Goal: Transaction & Acquisition: Book appointment/travel/reservation

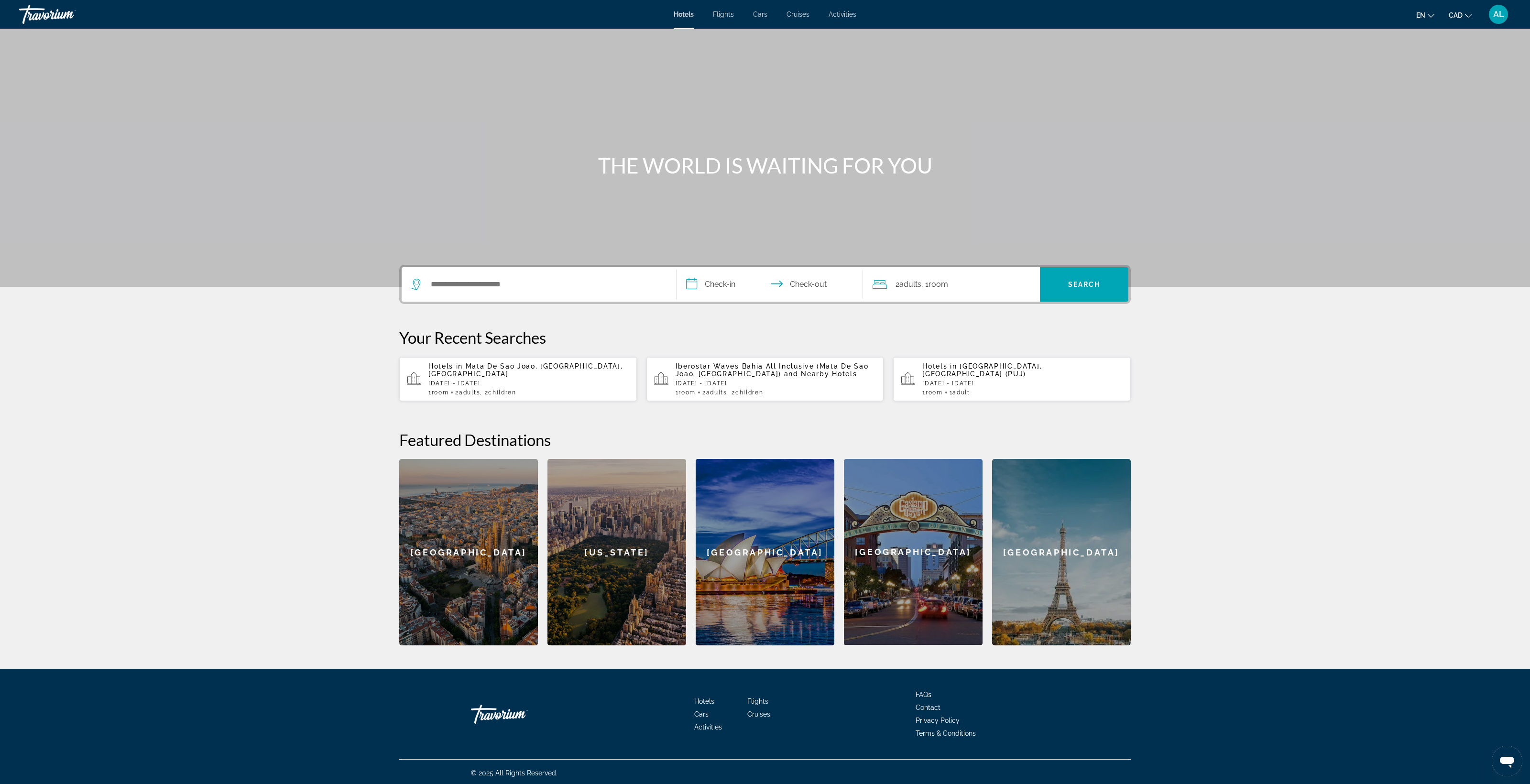
click at [809, 18] on span "Cruises" at bounding box center [798, 14] width 23 height 8
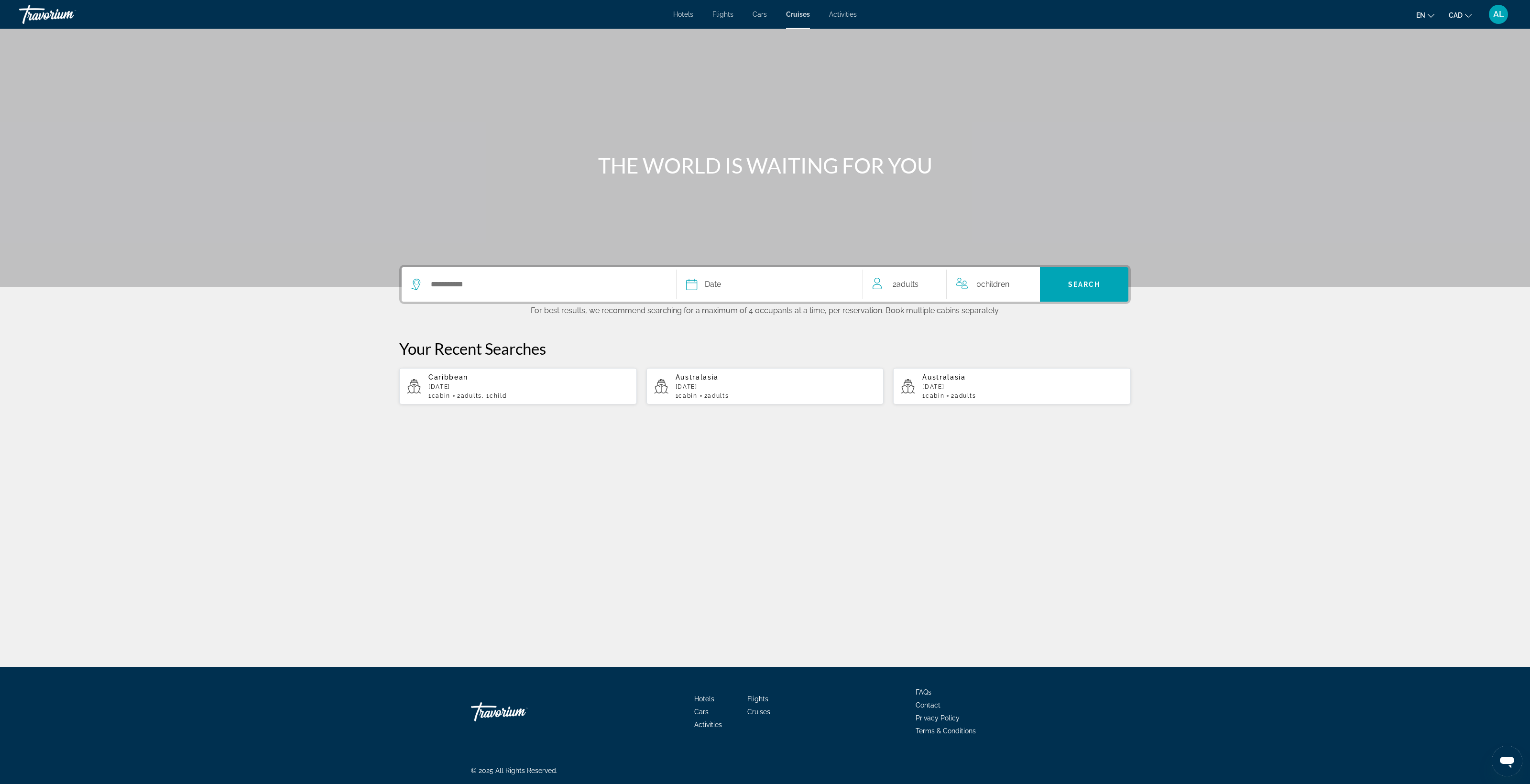
scroll to position [55, 0]
click at [428, 399] on div "Caribbean [DATE] 1 cabin 2 Adult Adults , 1 Child Children" at bounding box center [529, 386] width 201 height 26
type input "*********"
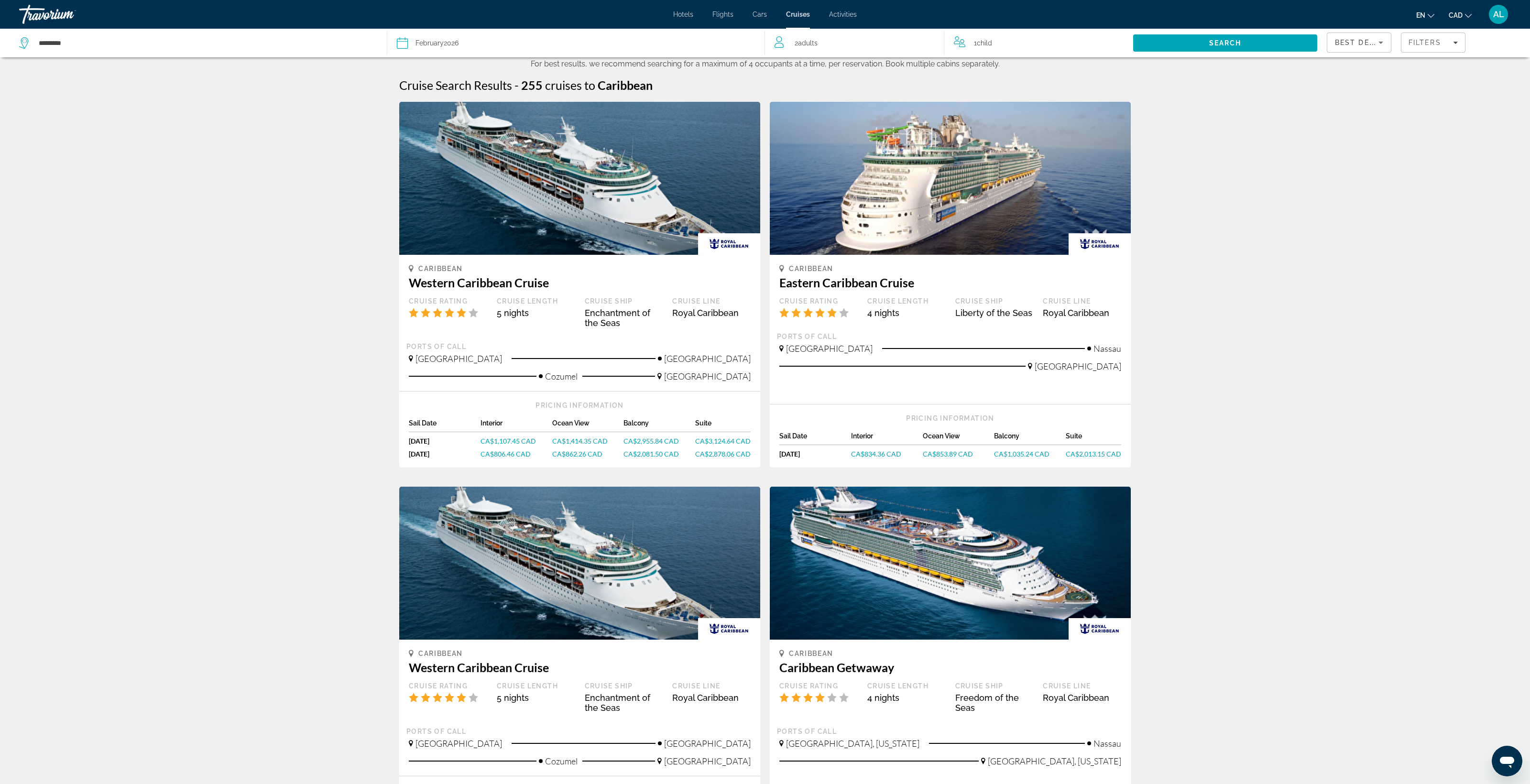
click at [977, 47] on span "Child" at bounding box center [984, 43] width 15 height 8
click at [1115, 47] on icon "Increment children" at bounding box center [1119, 41] width 9 height 11
click at [1068, 81] on div "10" at bounding box center [1037, 76] width 150 height 11
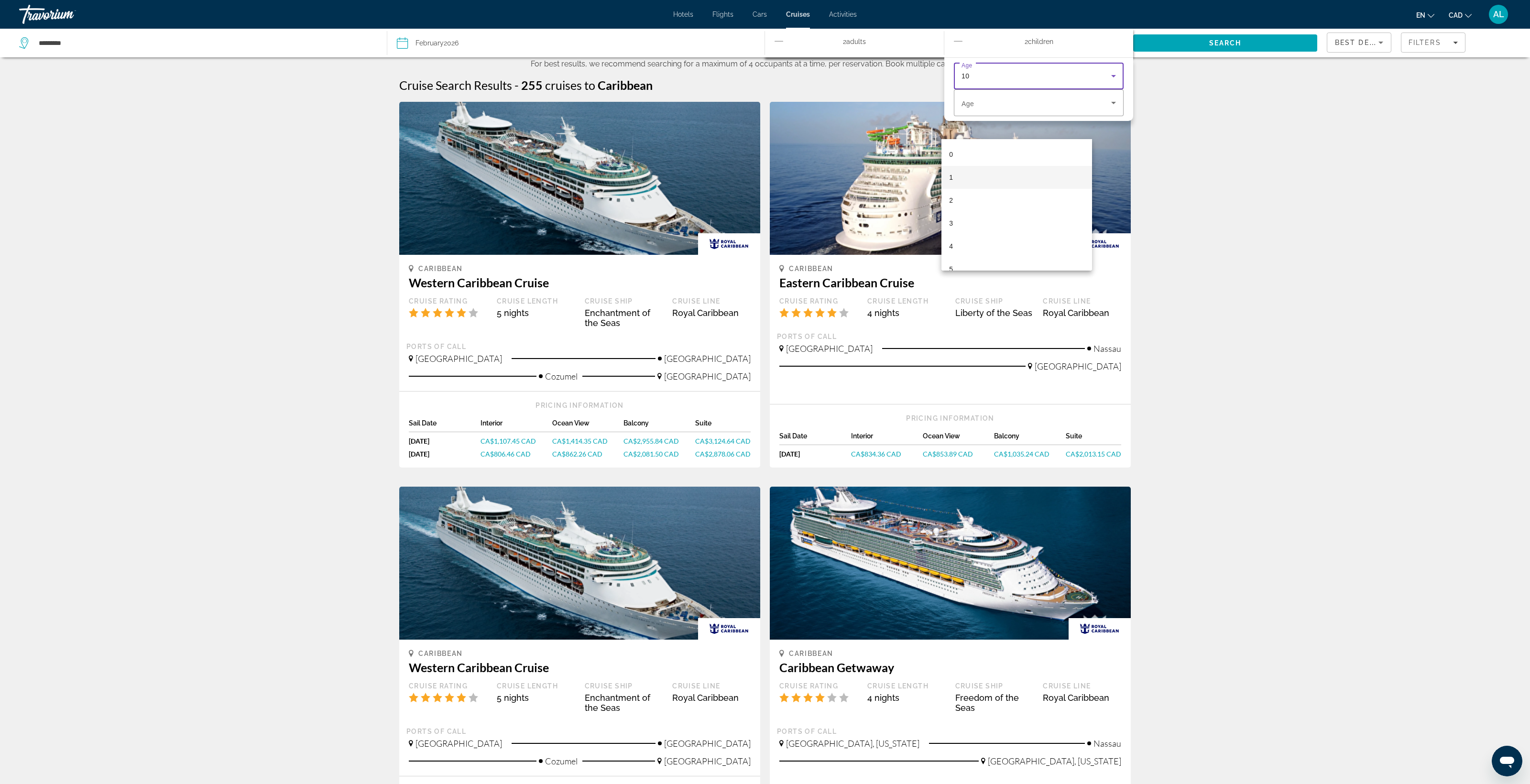
click at [1022, 168] on mat-option "1" at bounding box center [1016, 177] width 150 height 23
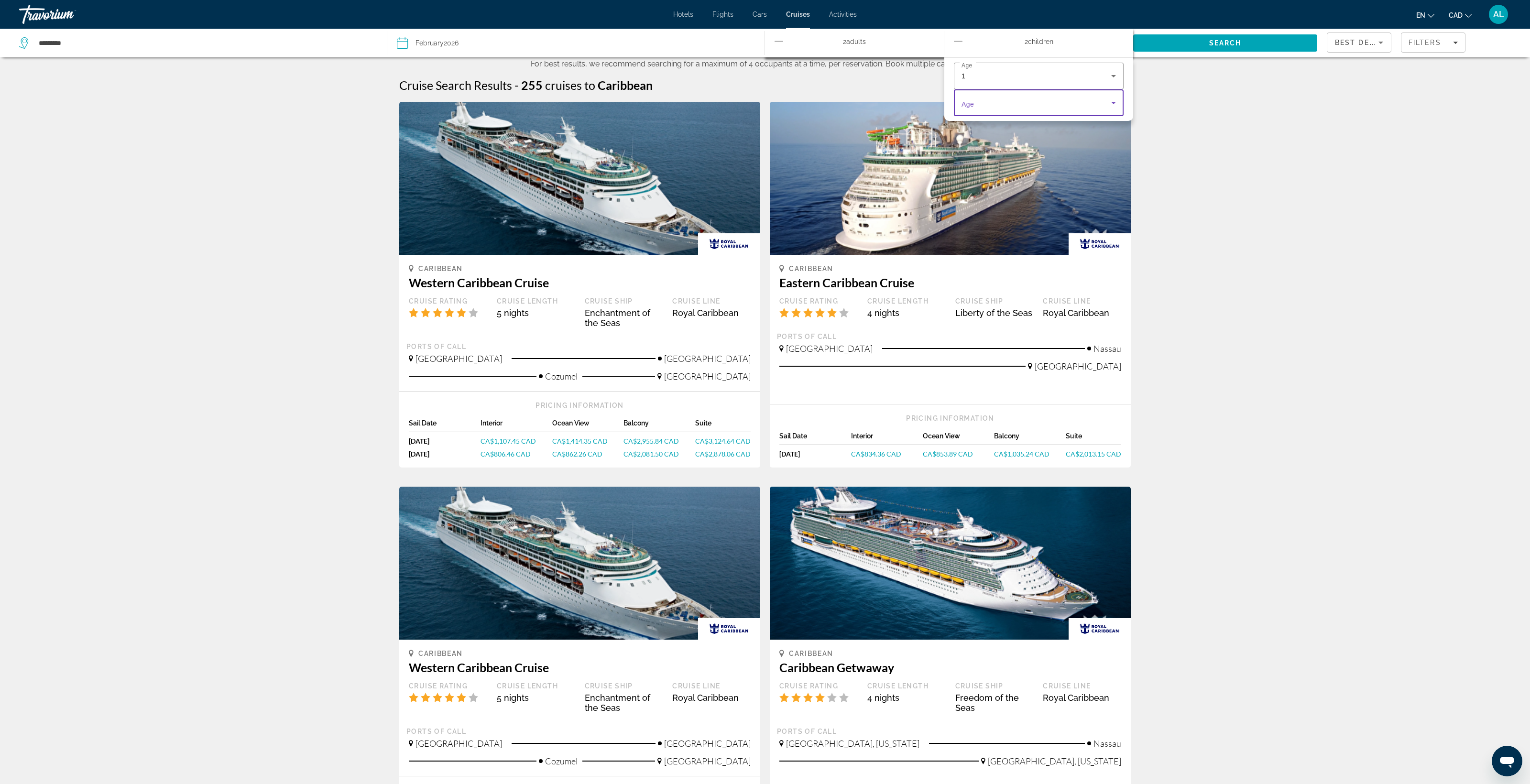
click at [1024, 108] on span "Travelers: 2 adults, 2 children" at bounding box center [1037, 102] width 150 height 11
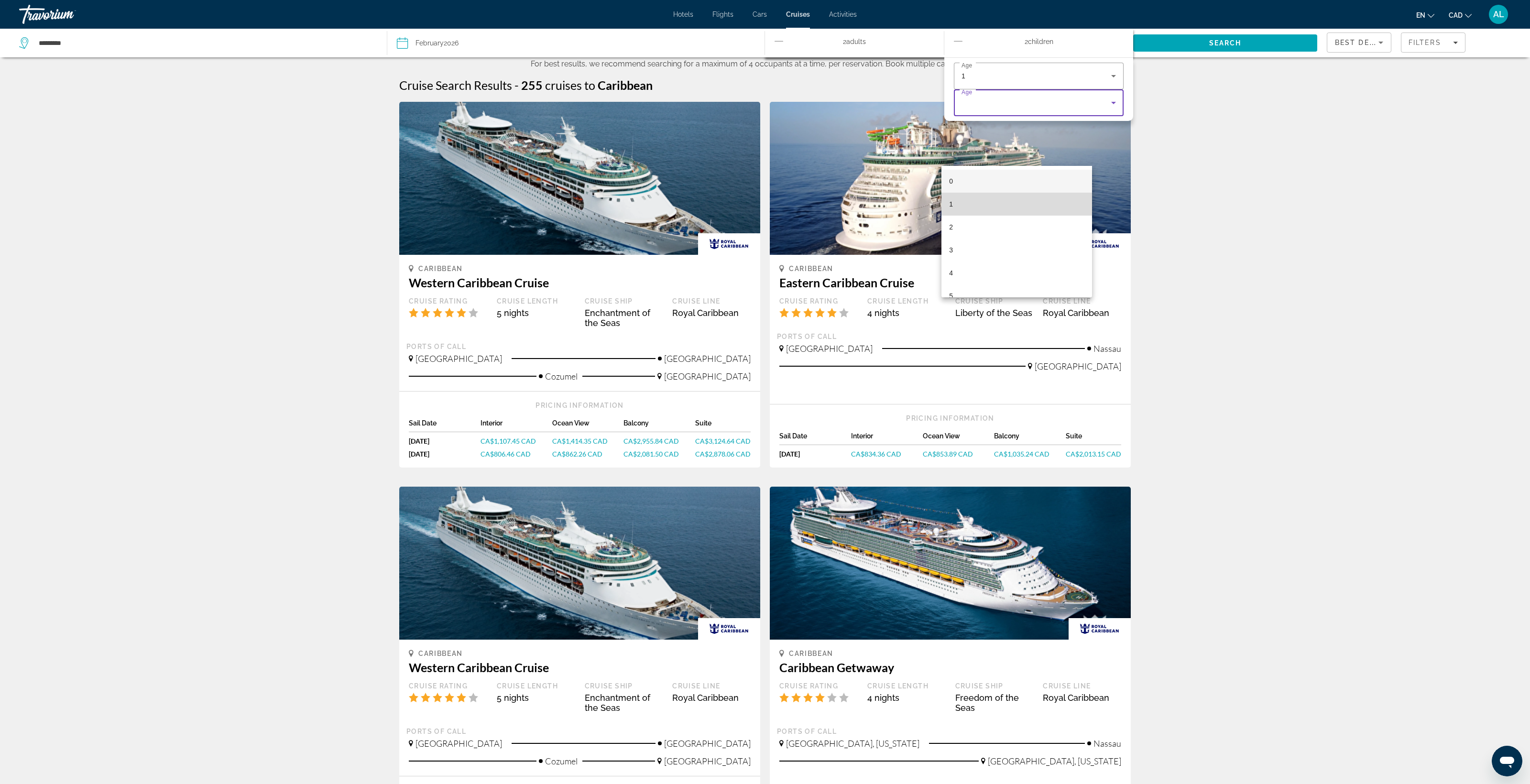
click at [1017, 194] on mat-option "1" at bounding box center [1016, 204] width 150 height 23
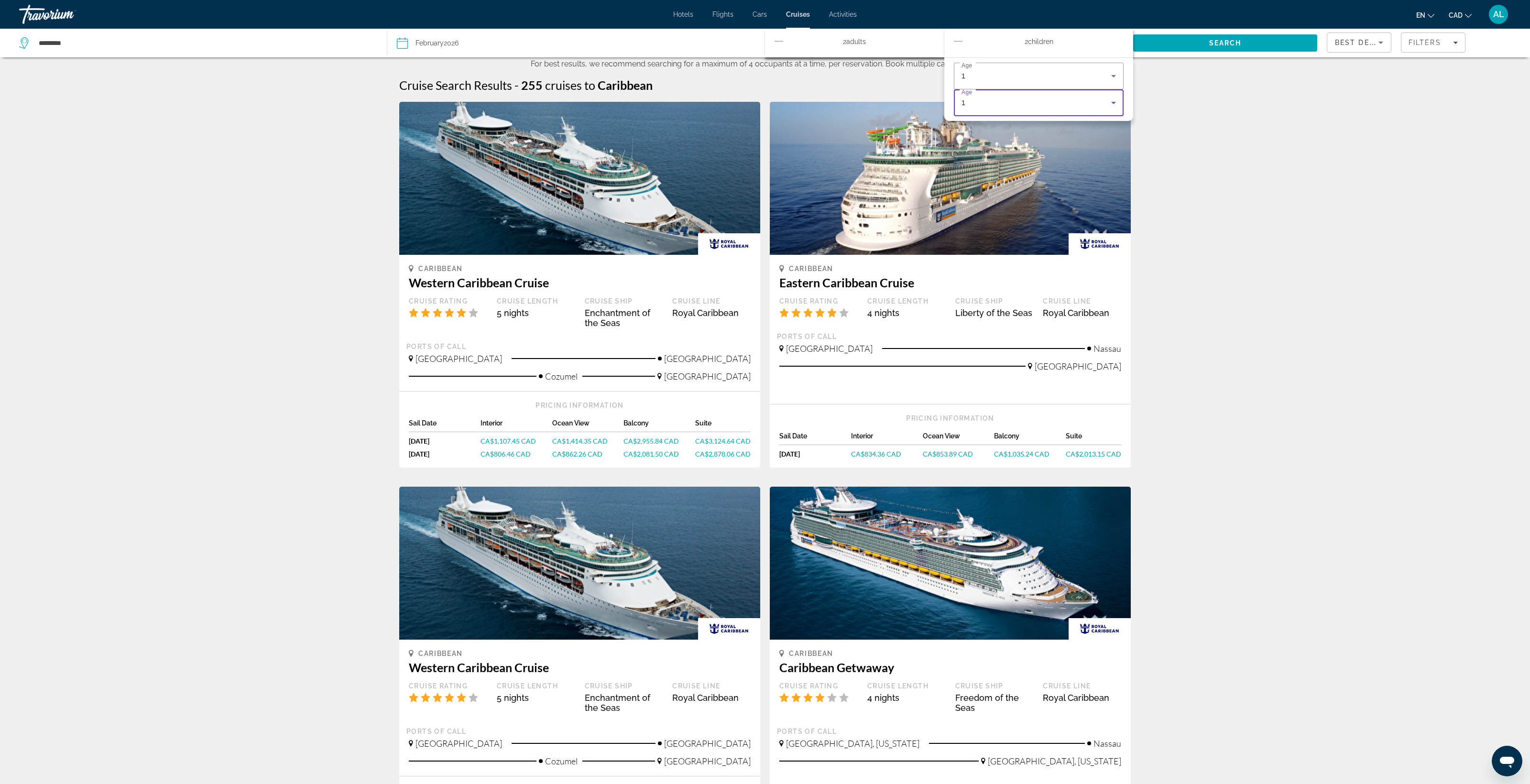
drag, startPoint x: 1268, startPoint y: 79, endPoint x: 1259, endPoint y: 82, distance: 9.5
click at [1267, 54] on span "Search" at bounding box center [1225, 43] width 184 height 23
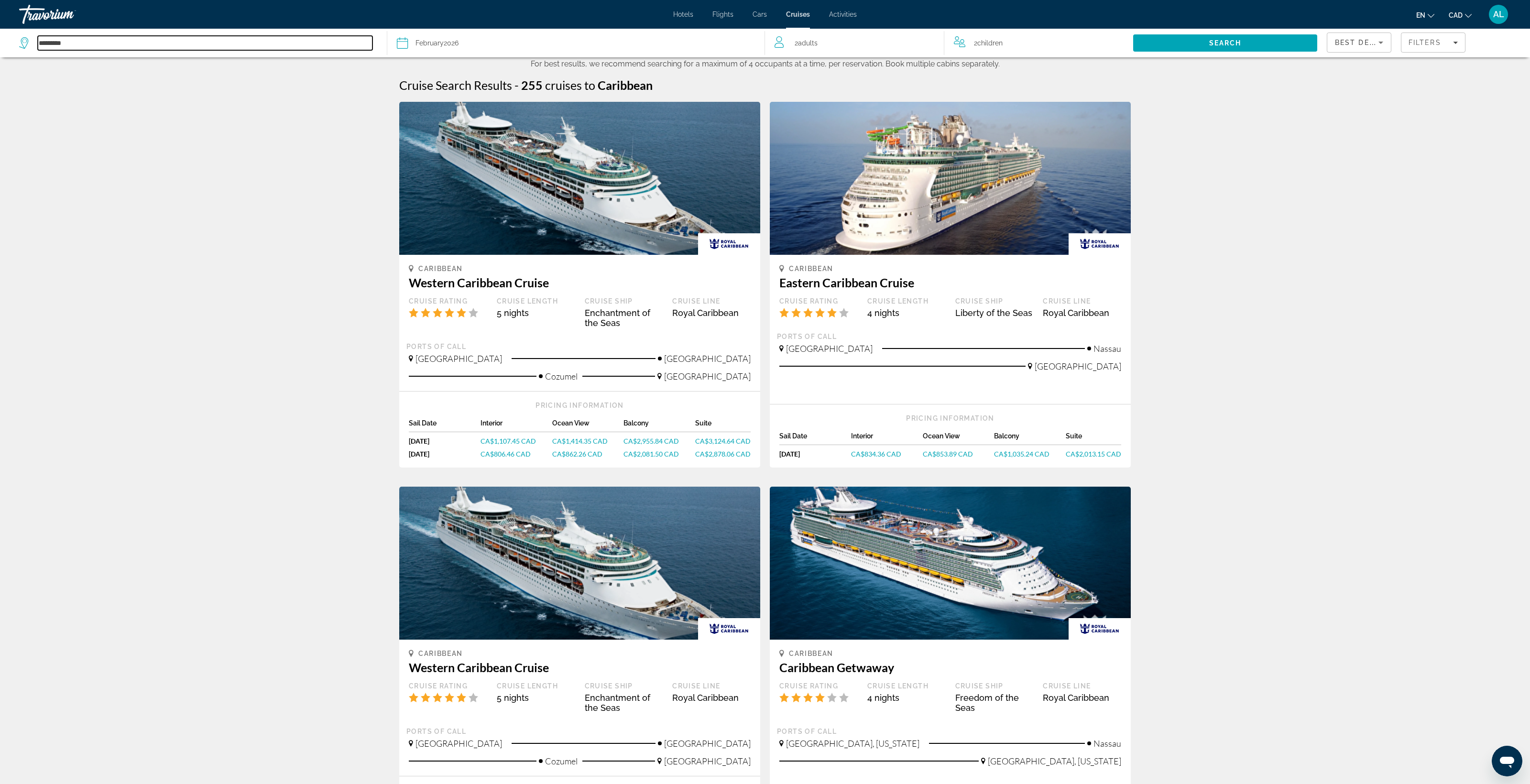
click at [141, 50] on input "*********" at bounding box center [206, 43] width 335 height 14
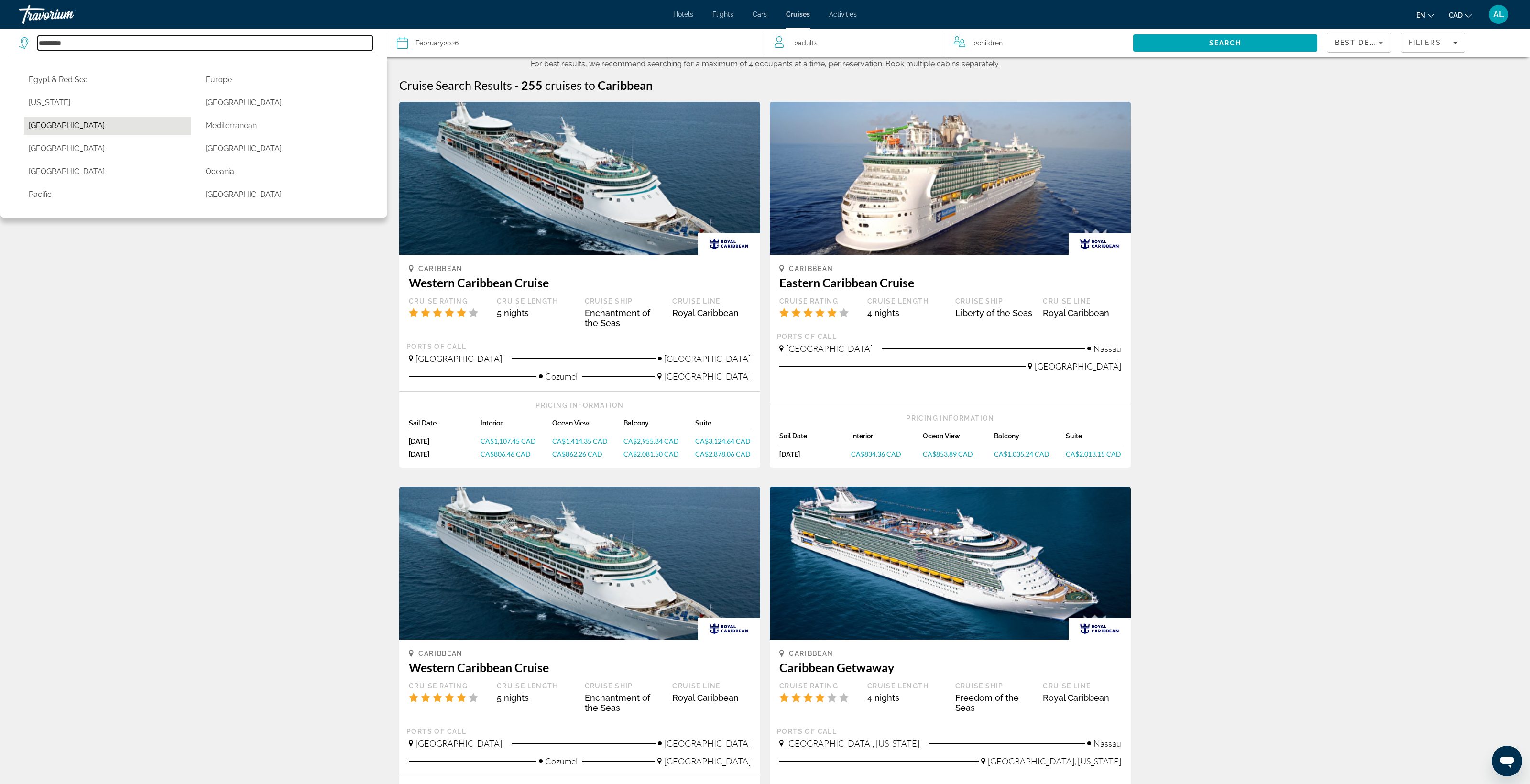
scroll to position [155, 0]
click at [143, 48] on button "Caribbean" at bounding box center [107, 39] width 168 height 18
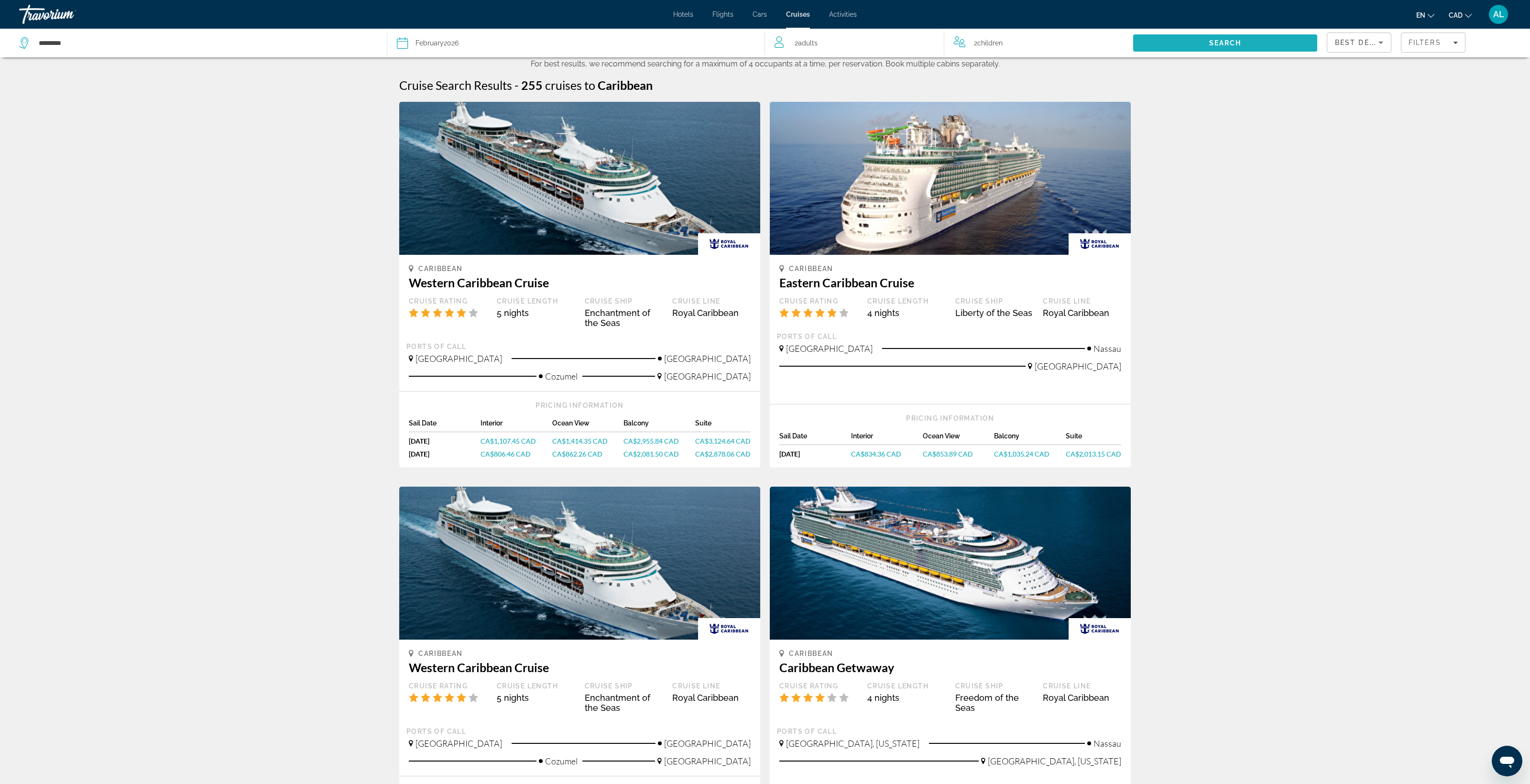
drag, startPoint x: 1225, startPoint y: 85, endPoint x: 1252, endPoint y: 125, distance: 48.3
click at [1225, 54] on span "Search" at bounding box center [1225, 43] width 184 height 23
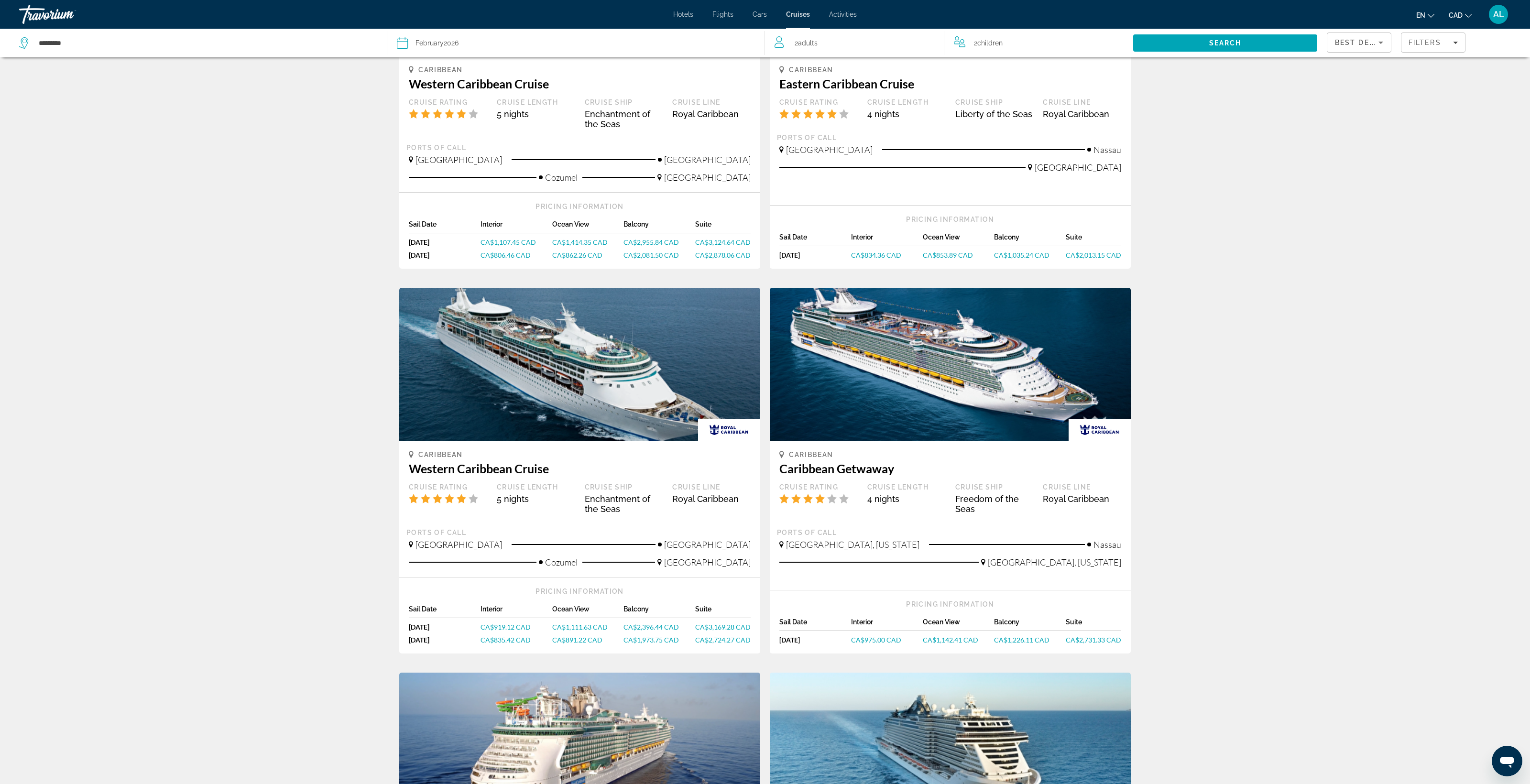
scroll to position [200, 0]
click at [481, 245] on span "CA$1,107.45 CAD" at bounding box center [508, 241] width 55 height 8
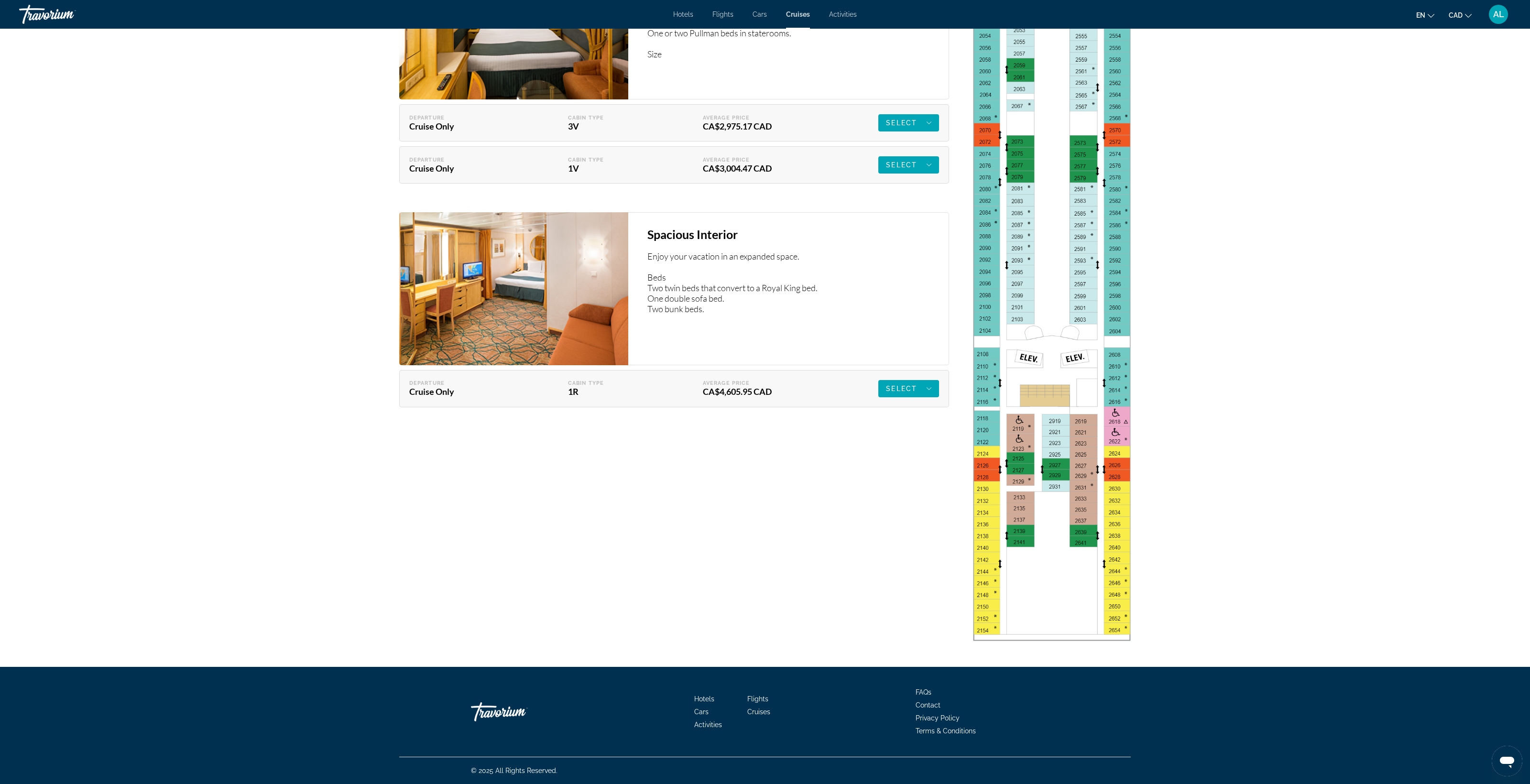
scroll to position [2458, 0]
drag, startPoint x: 1061, startPoint y: 374, endPoint x: 1060, endPoint y: 380, distance: 6.1
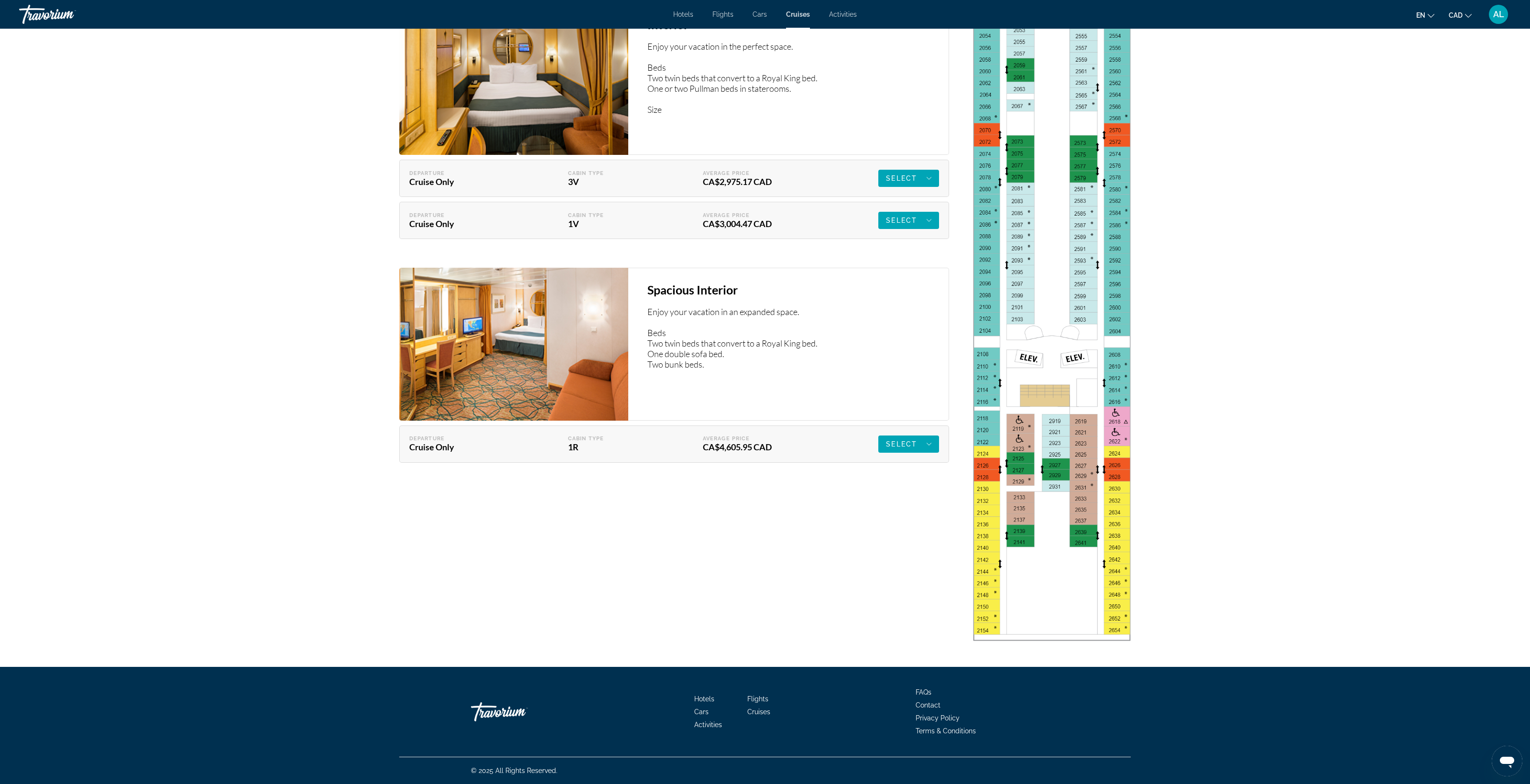
scroll to position [2632, 0]
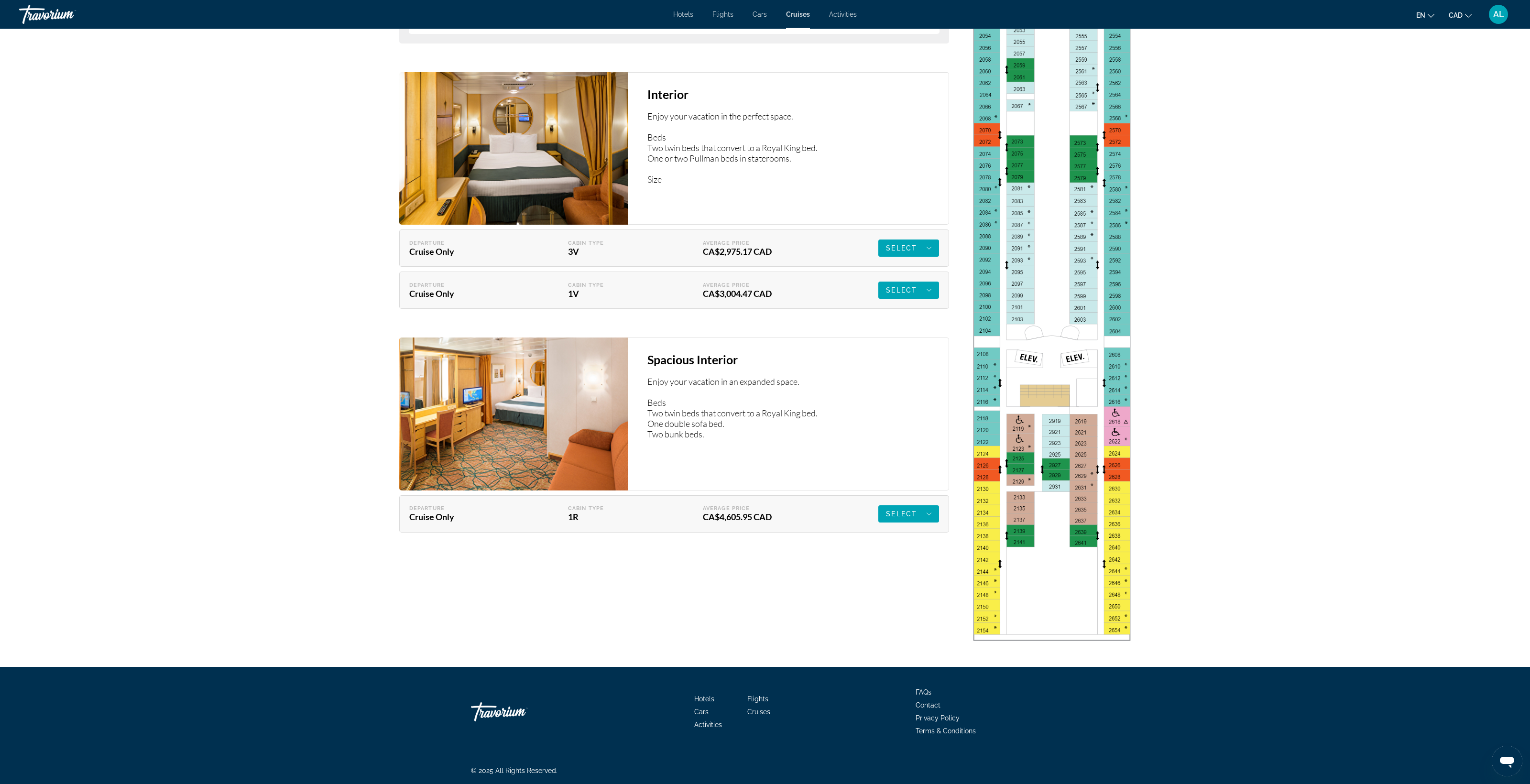
scroll to position [2576, 0]
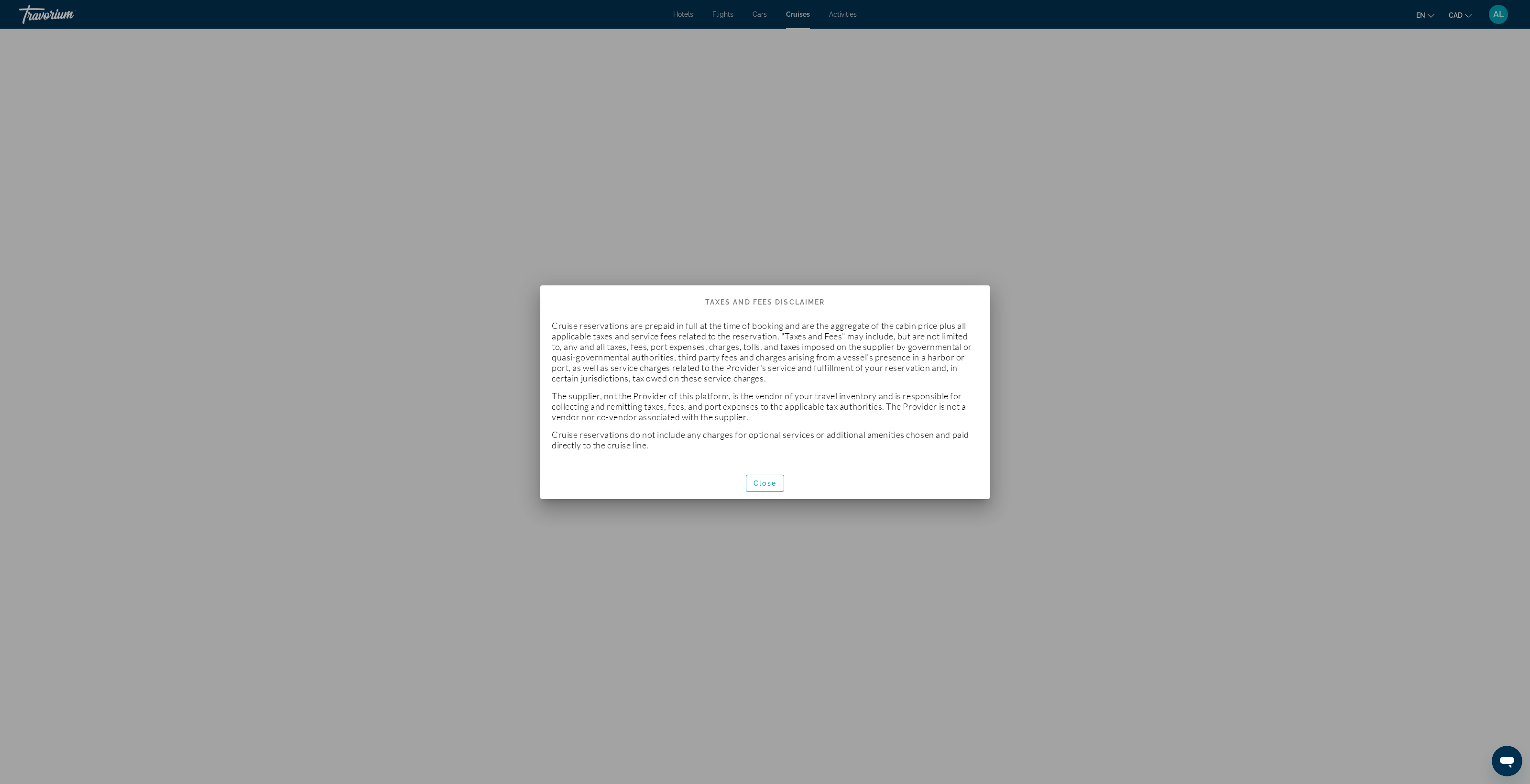
scroll to position [0, 0]
drag, startPoint x: 781, startPoint y: 546, endPoint x: 776, endPoint y: 543, distance: 5.8
click at [780, 492] on button "Close" at bounding box center [765, 483] width 38 height 17
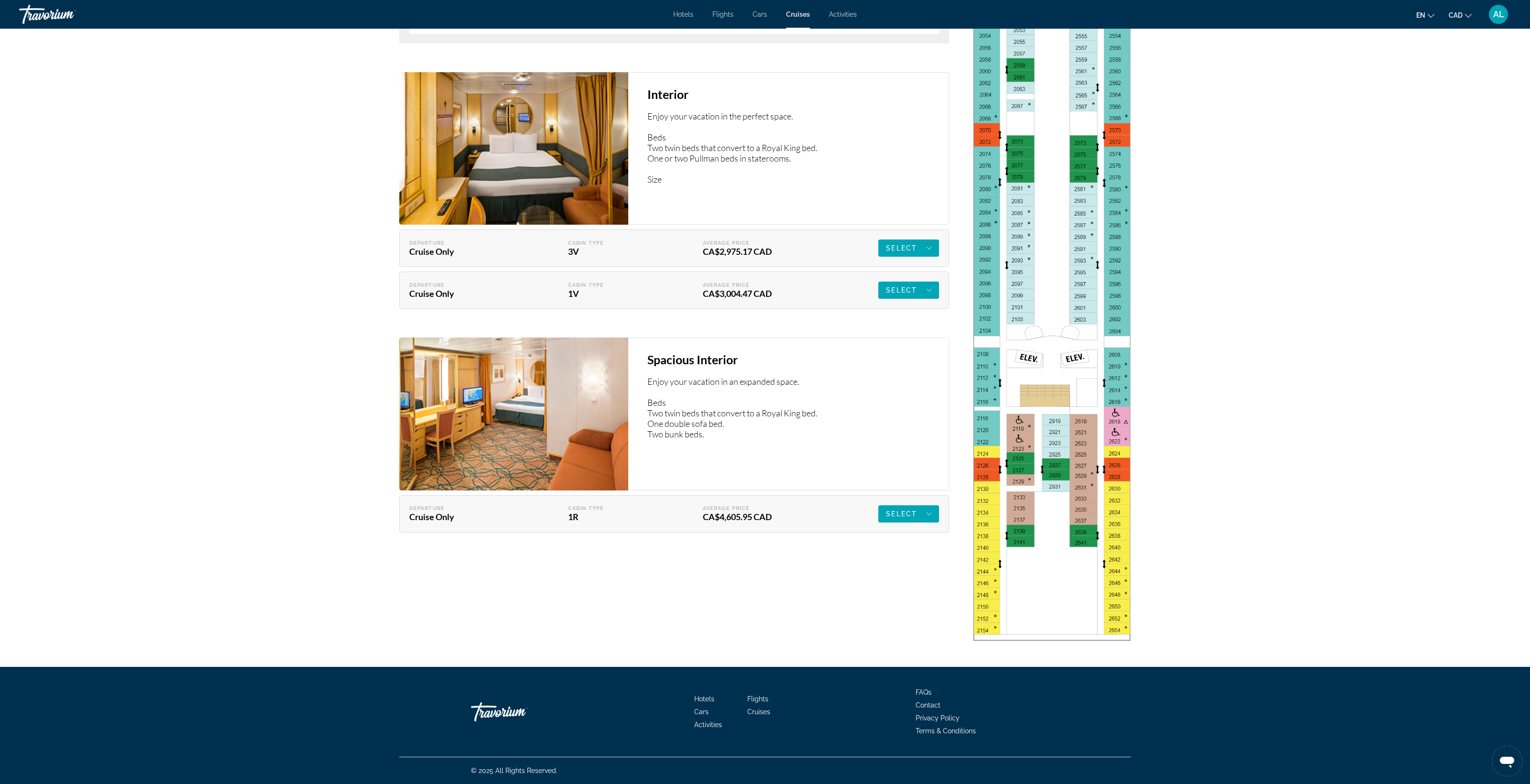
scroll to position [2682, 0]
drag, startPoint x: 1511, startPoint y: 760, endPoint x: 1496, endPoint y: 749, distance: 18.6
click at [1507, 757] on icon "Open messaging window" at bounding box center [1507, 762] width 14 height 11
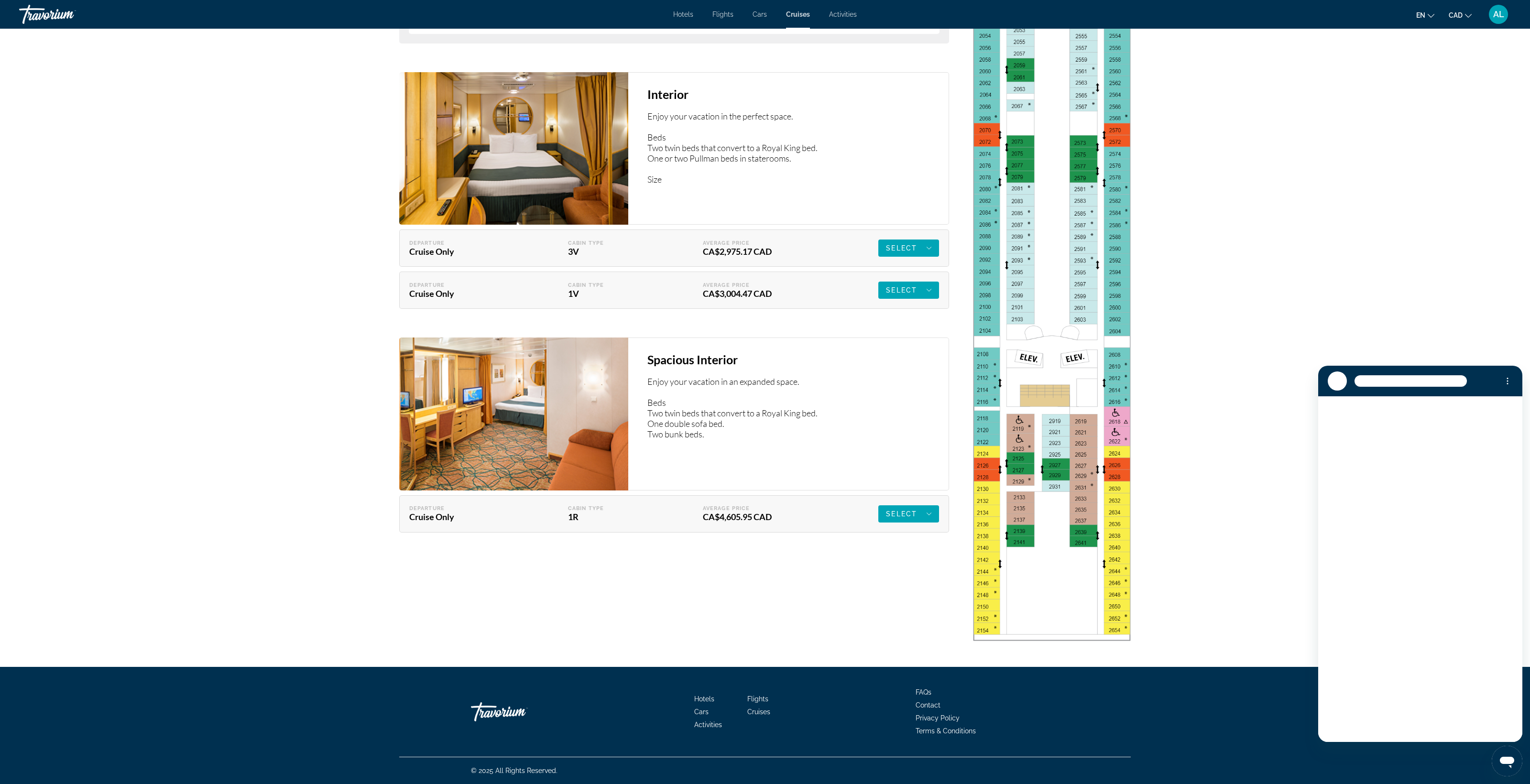
scroll to position [0, 0]
type textarea "*"
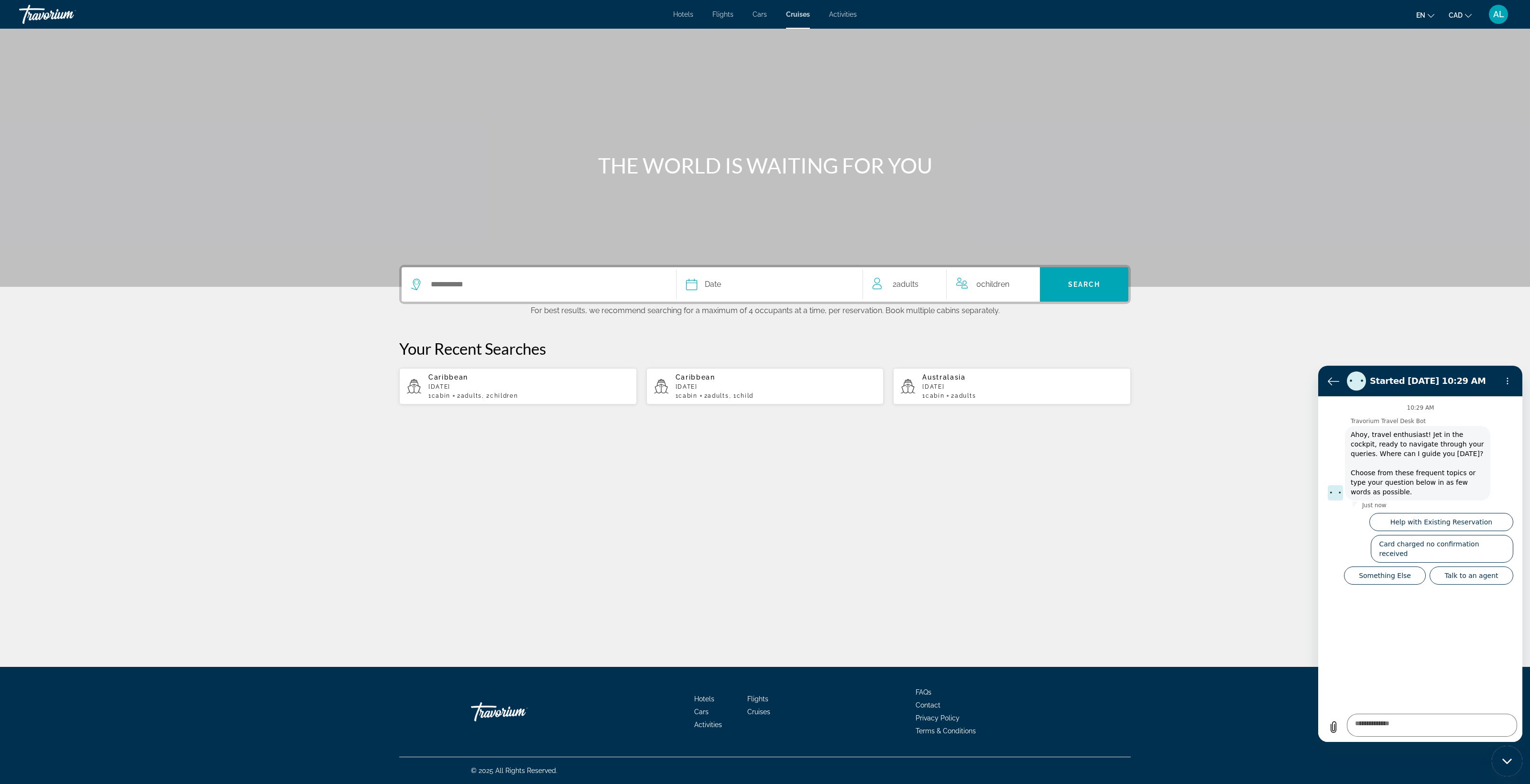
scroll to position [203, 0]
click at [673, 18] on span "Hotels" at bounding box center [683, 14] width 20 height 8
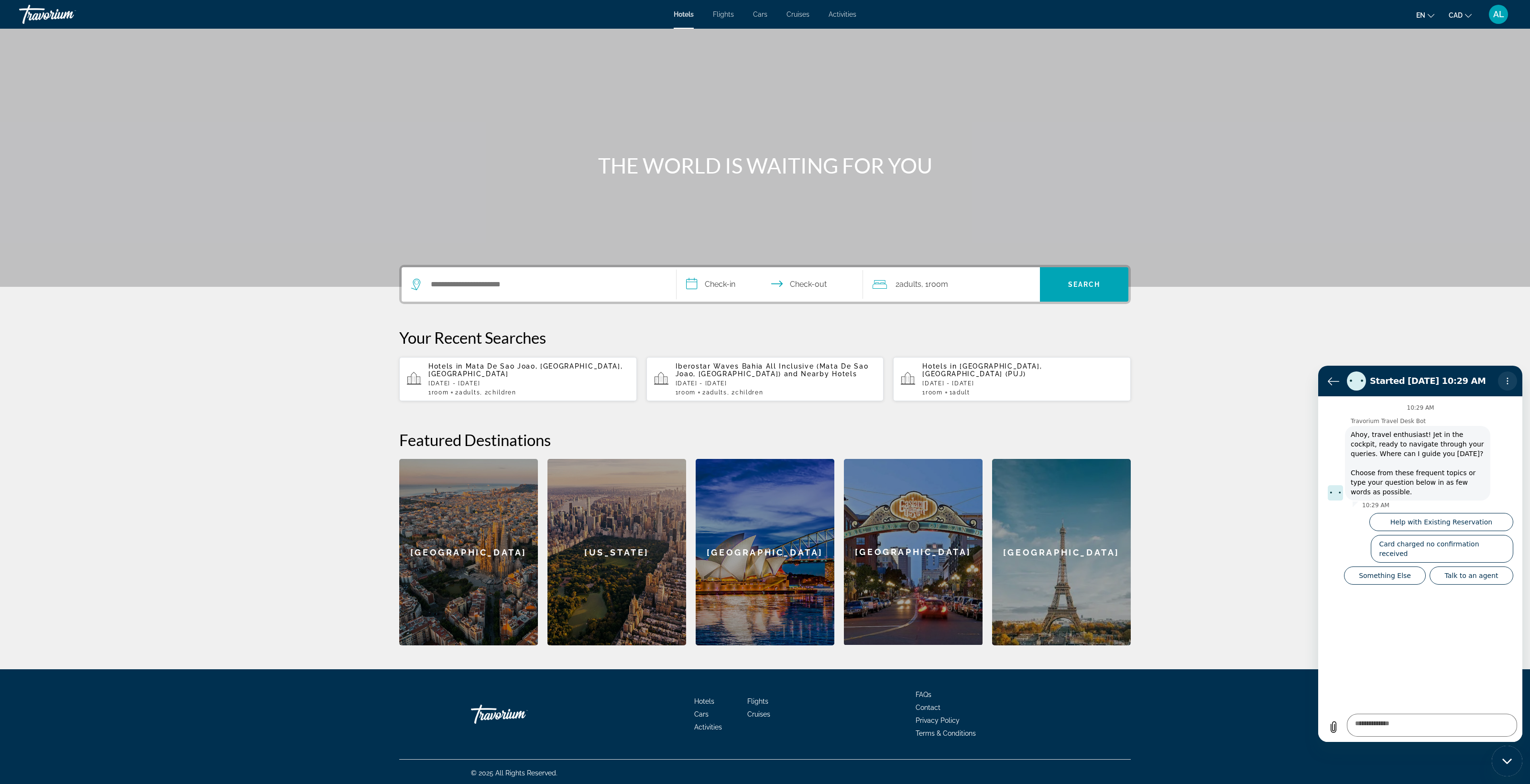
click at [1504, 383] on icon "Options menu" at bounding box center [1508, 381] width 8 height 8
click at [1421, 287] on div "THE WORLD IS WAITING FOR YOU" at bounding box center [765, 143] width 1530 height 287
click at [964, 287] on div "Main content" at bounding box center [765, 143] width 1530 height 287
click at [1506, 380] on icon "Options menu" at bounding box center [1508, 381] width 8 height 8
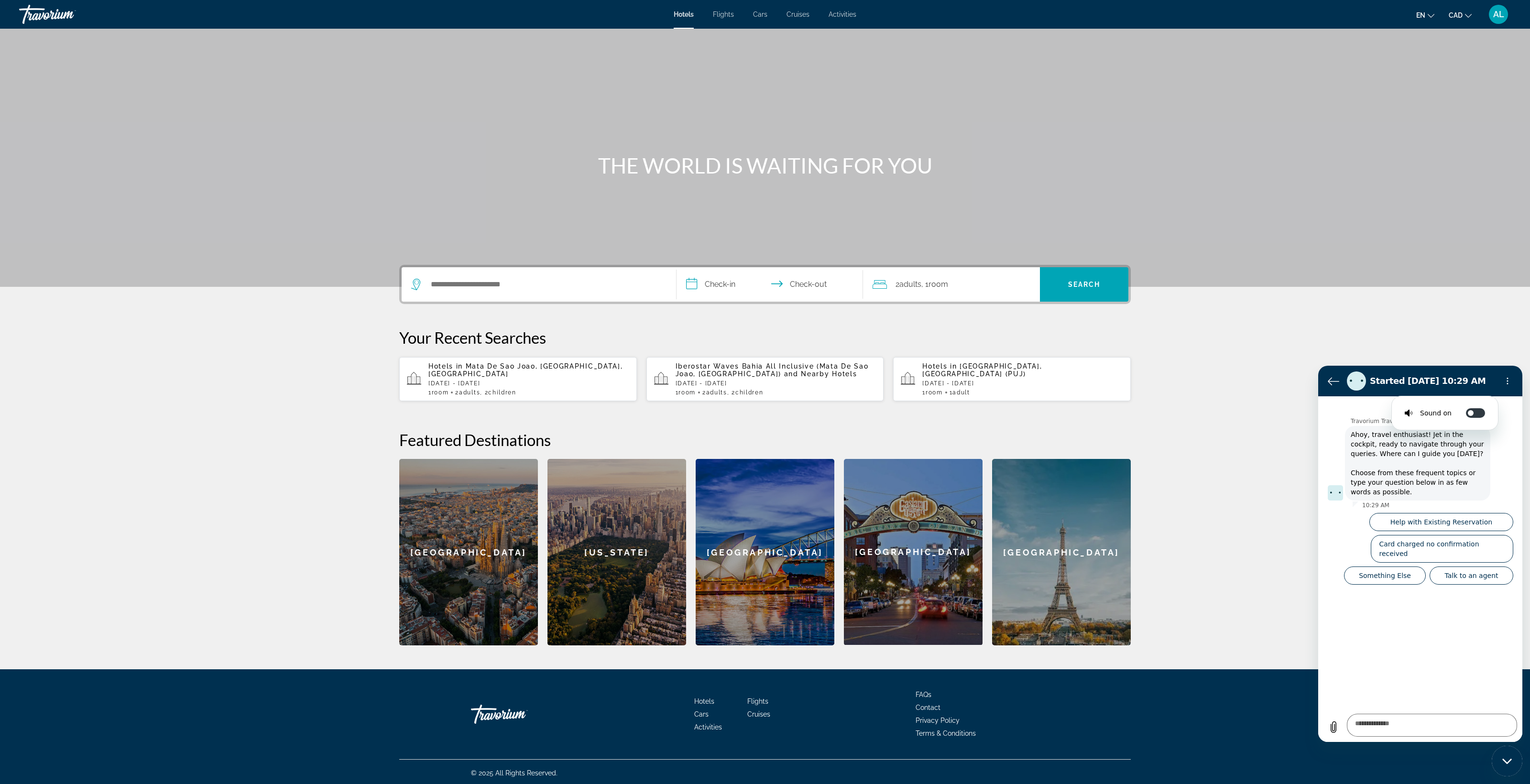
click at [1429, 287] on div "Main content" at bounding box center [765, 143] width 1530 height 287
click at [1098, 387] on p "[DATE] - [DATE]" at bounding box center [1023, 383] width 201 height 7
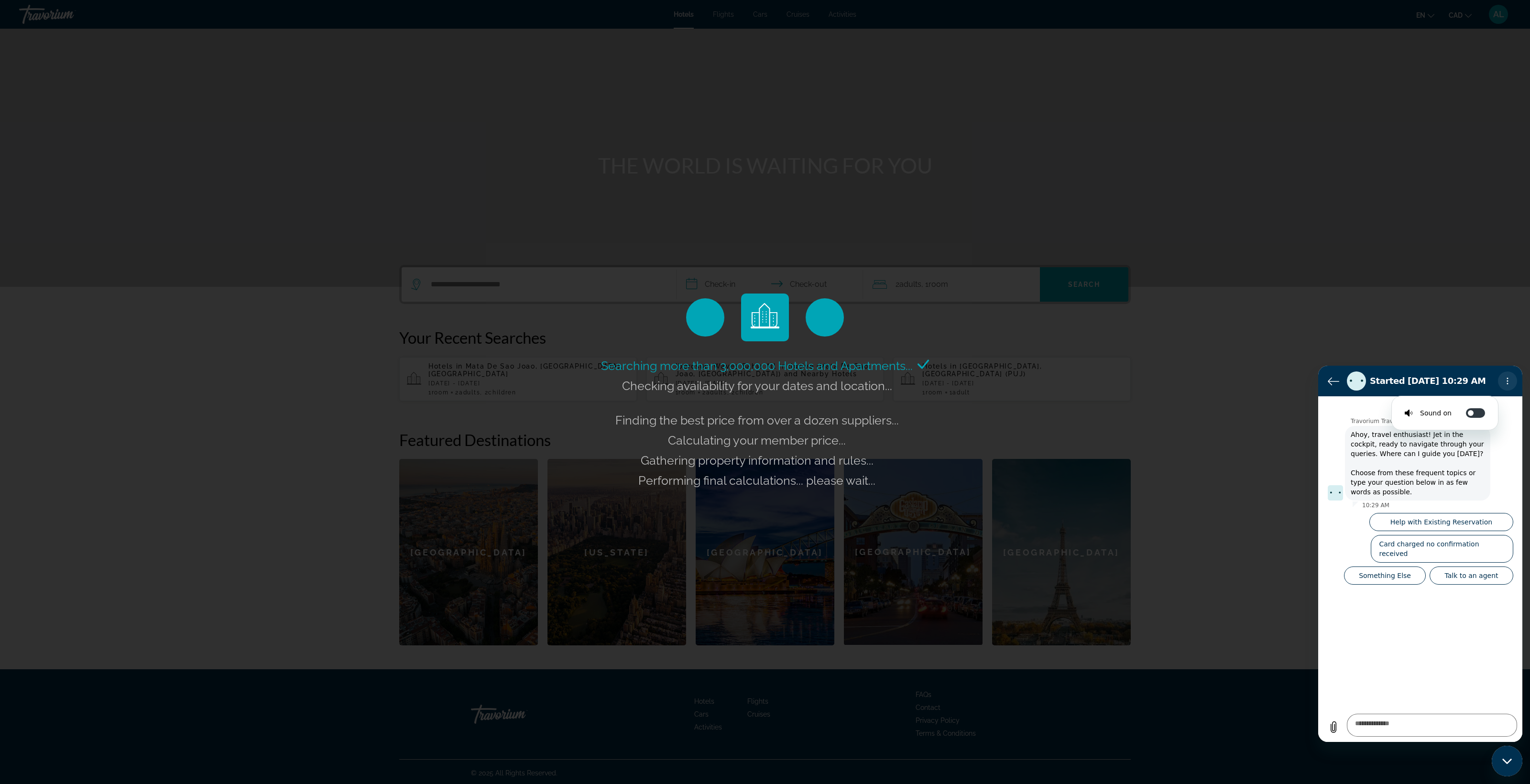
click at [1509, 379] on icon "Options menu" at bounding box center [1508, 381] width 8 height 8
click at [1498, 339] on div "Searching more than 3,000,000 Hotels and Apartments... Checking availability fo…" at bounding box center [765, 392] width 1530 height 784
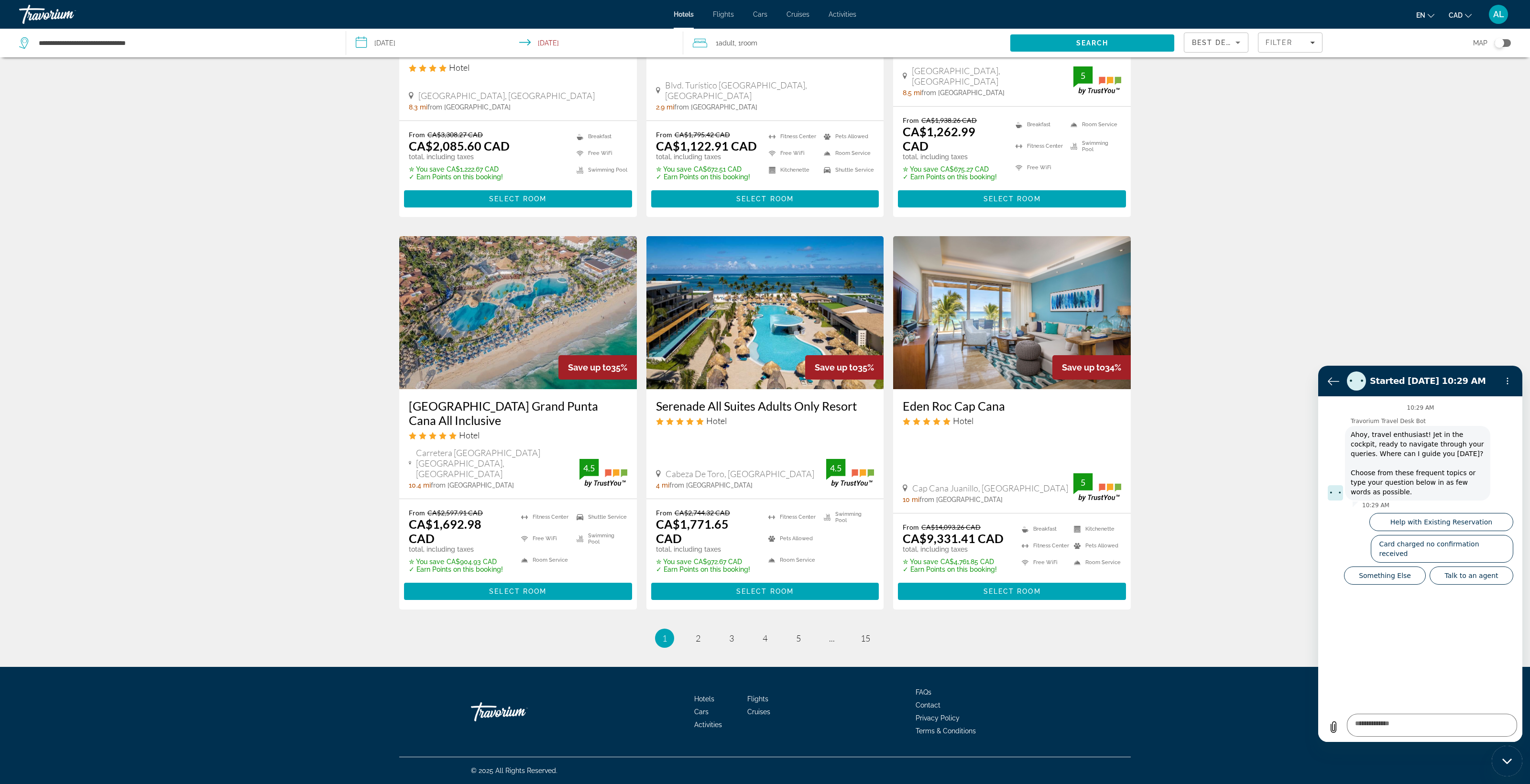
scroll to position [1229, 0]
click at [1509, 380] on icon "Options menu" at bounding box center [1508, 381] width 8 height 8
click at [1332, 386] on icon "Back to the conversation list" at bounding box center [1333, 380] width 11 height 11
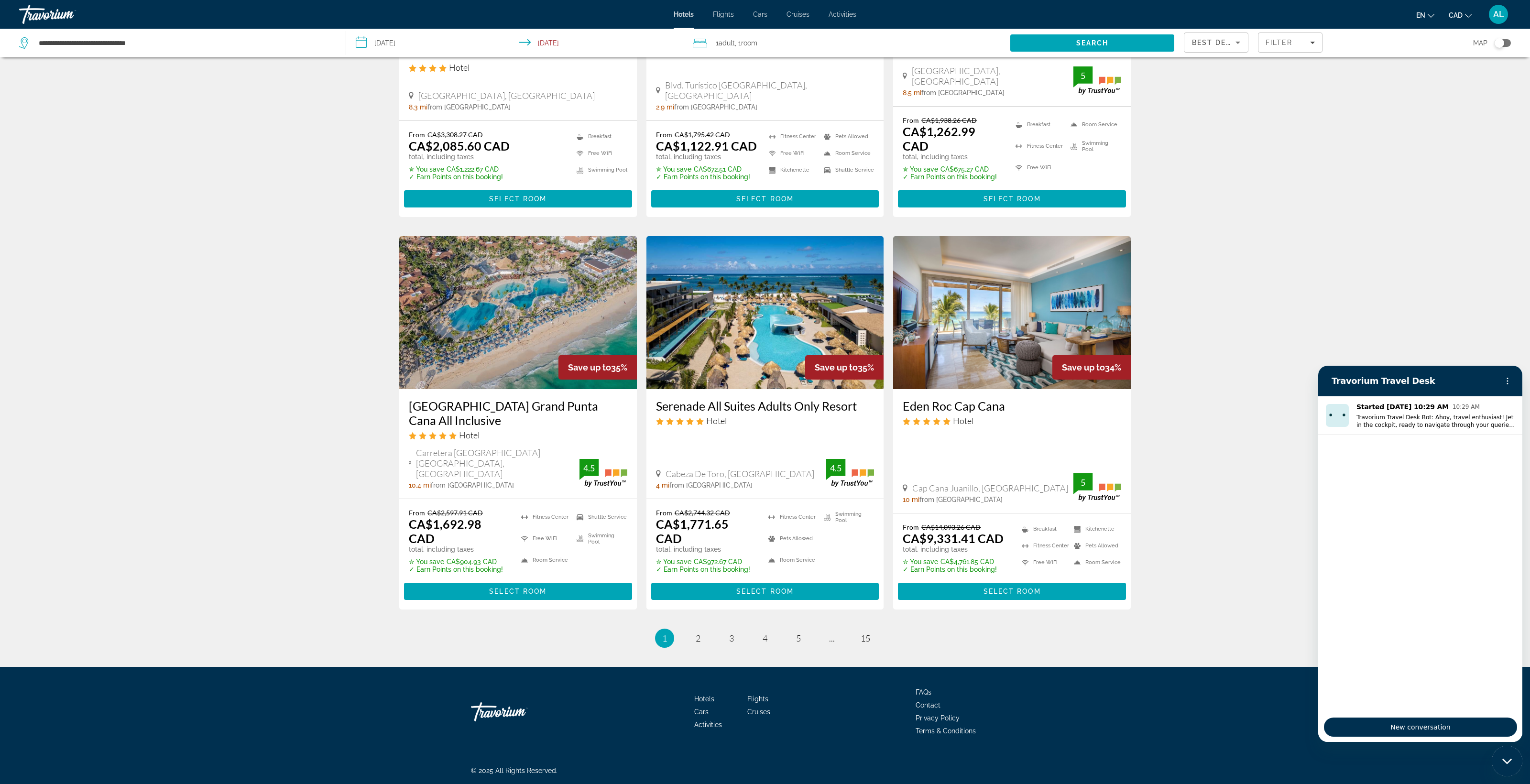
click at [1511, 759] on icon "Close messaging window" at bounding box center [1507, 760] width 10 height 6
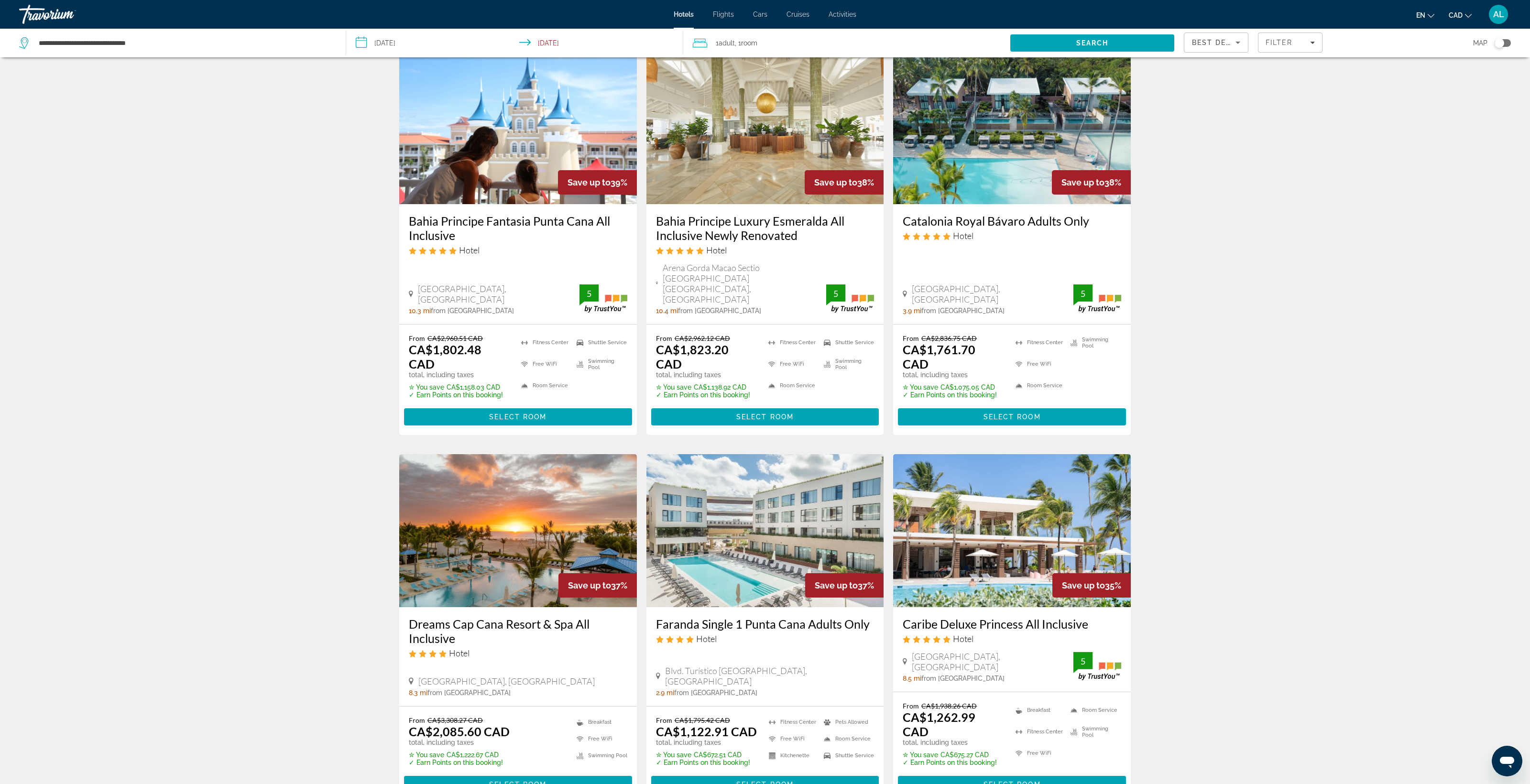
scroll to position [405, 0]
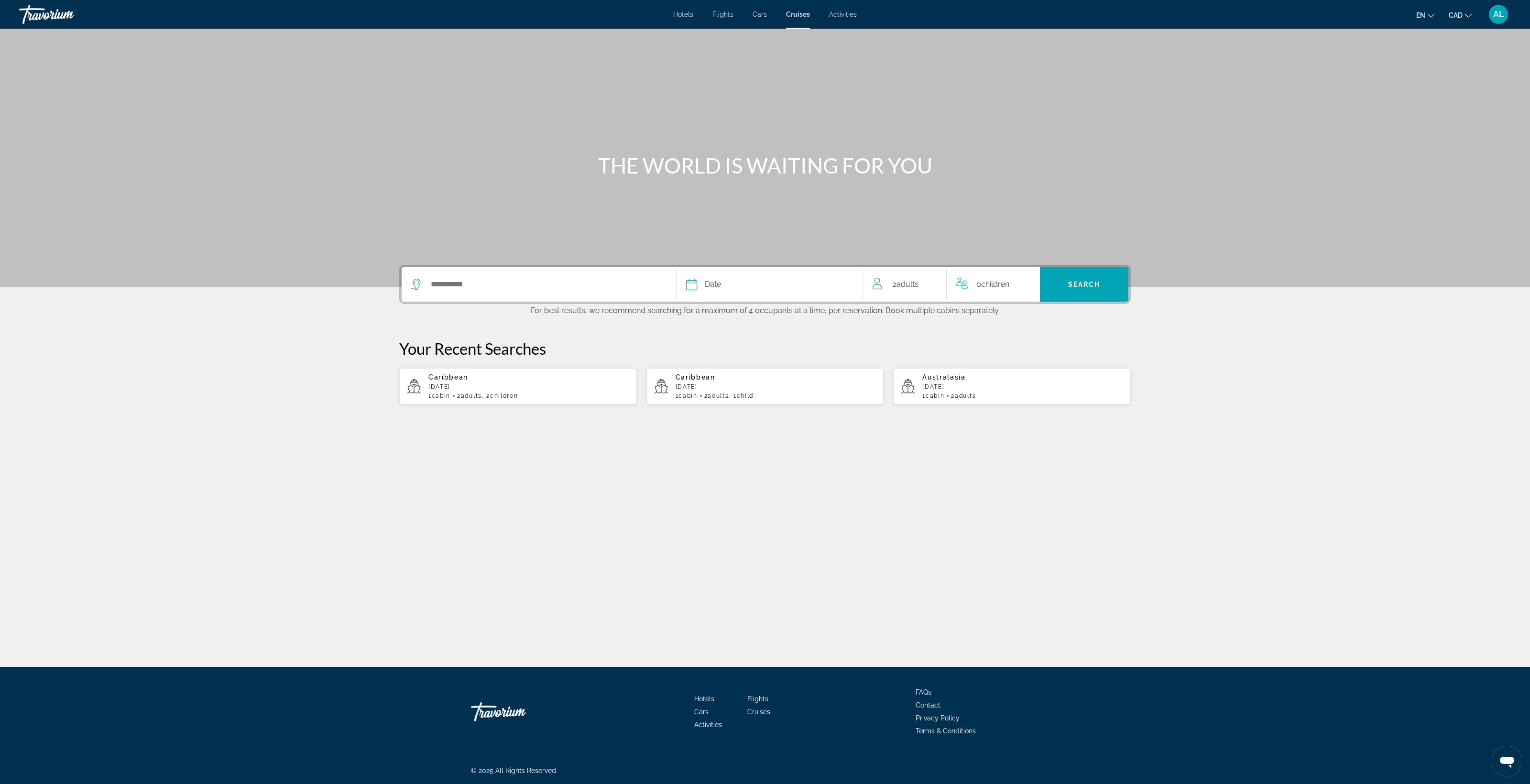
click at [673, 18] on li "Hotels" at bounding box center [688, 14] width 30 height 8
click at [673, 18] on span "Hotels" at bounding box center [683, 14] width 20 height 8
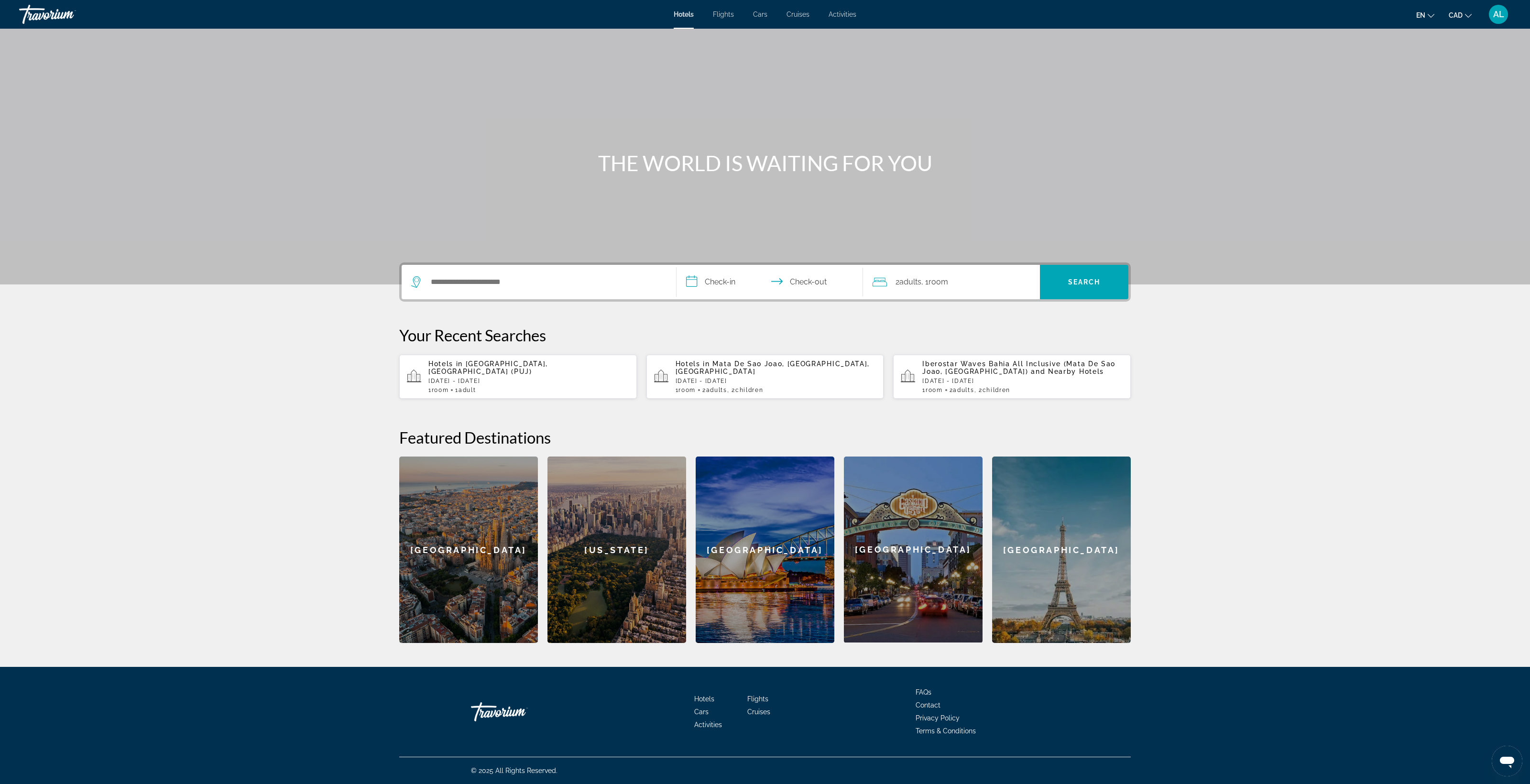
scroll to position [180, 0]
click at [430, 289] on input "Search hotel destination" at bounding box center [545, 282] width 232 height 14
click at [425, 332] on button "[GEOGRAPHIC_DATA] and Casino and Spa (Cul De Sac, SX)" at bounding box center [533, 341] width 217 height 18
type input "**********"
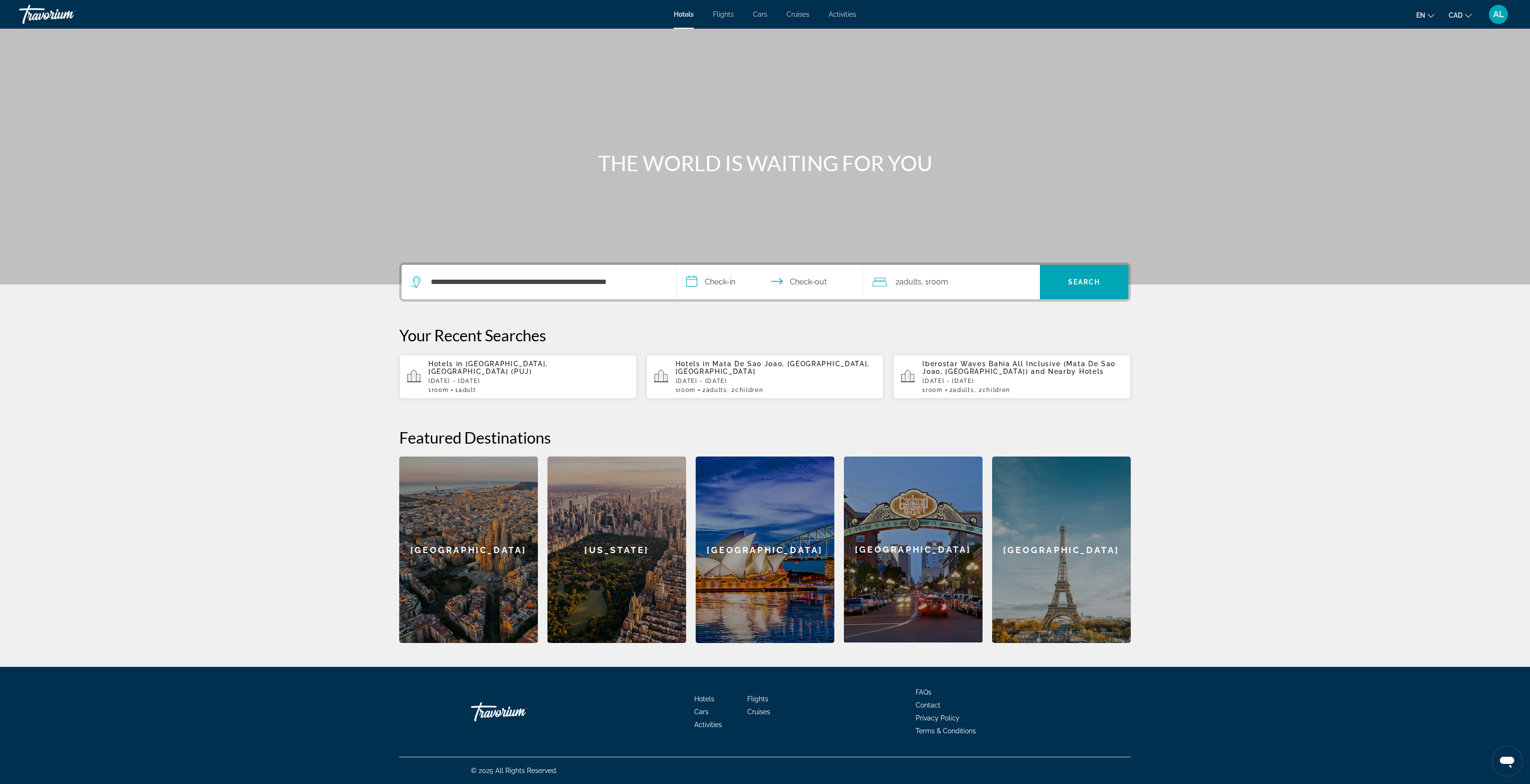
click at [677, 265] on input "**********" at bounding box center [772, 283] width 191 height 37
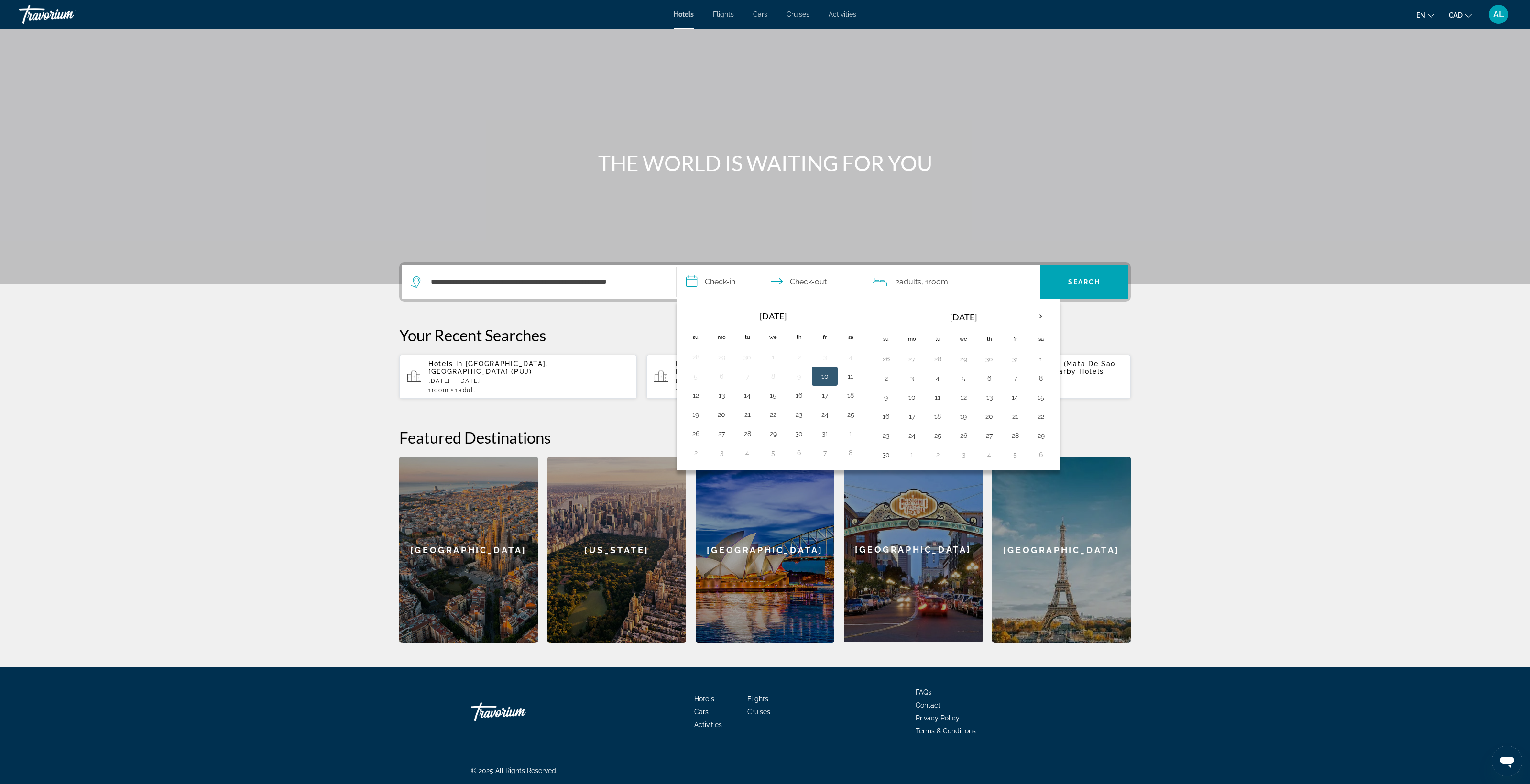
click at [1048, 372] on button "8" at bounding box center [1041, 378] width 15 height 13
click at [1023, 391] on button "14" at bounding box center [1015, 397] width 15 height 13
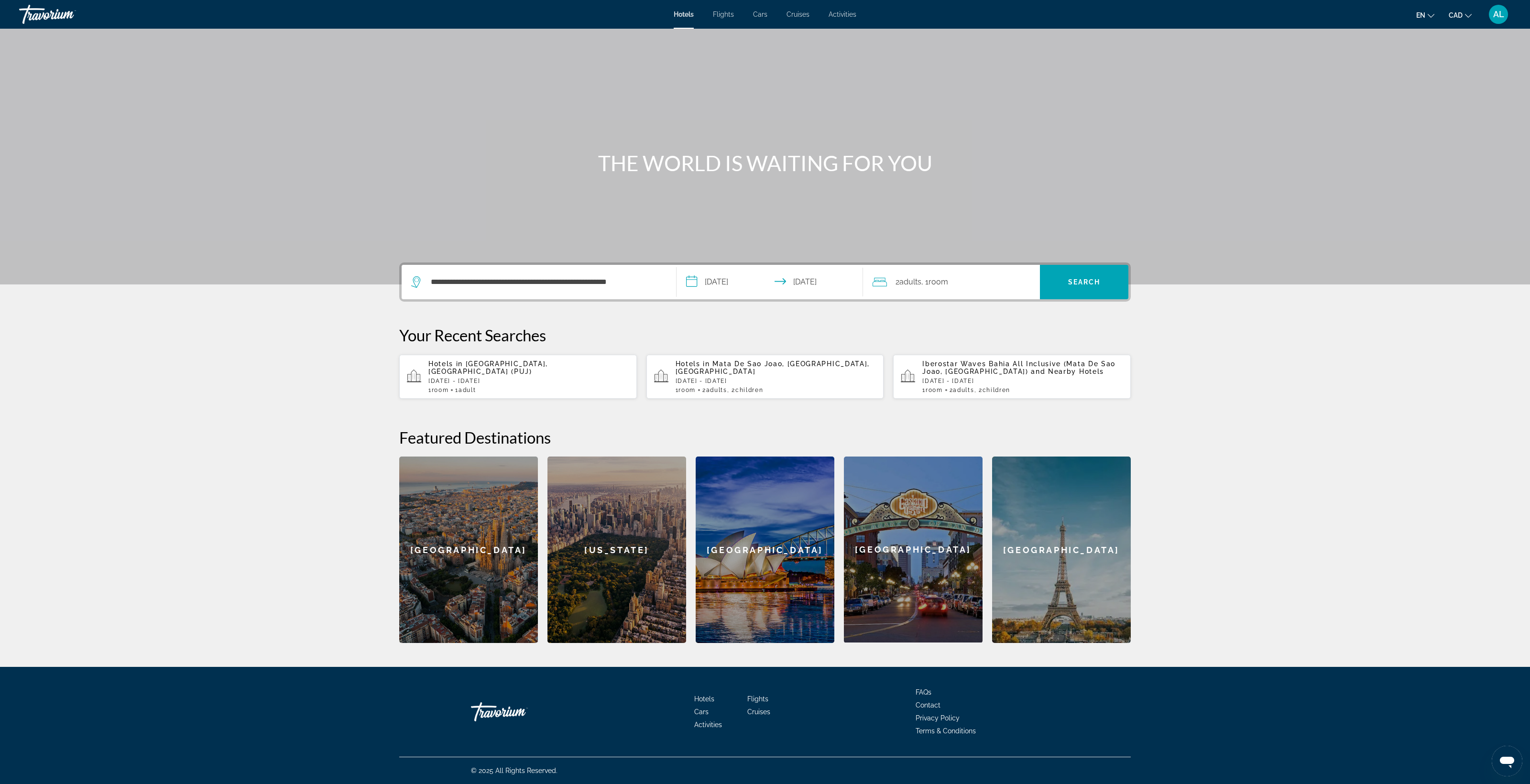
click at [922, 277] on span "Adults" at bounding box center [910, 282] width 22 height 9
click at [1031, 340] on icon "Increment children" at bounding box center [1026, 344] width 9 height 9
drag, startPoint x: 1072, startPoint y: 240, endPoint x: 1085, endPoint y: 240, distance: 13.0
click at [941, 357] on div "Travelers: 2 adults, 2 children" at bounding box center [911, 370] width 60 height 27
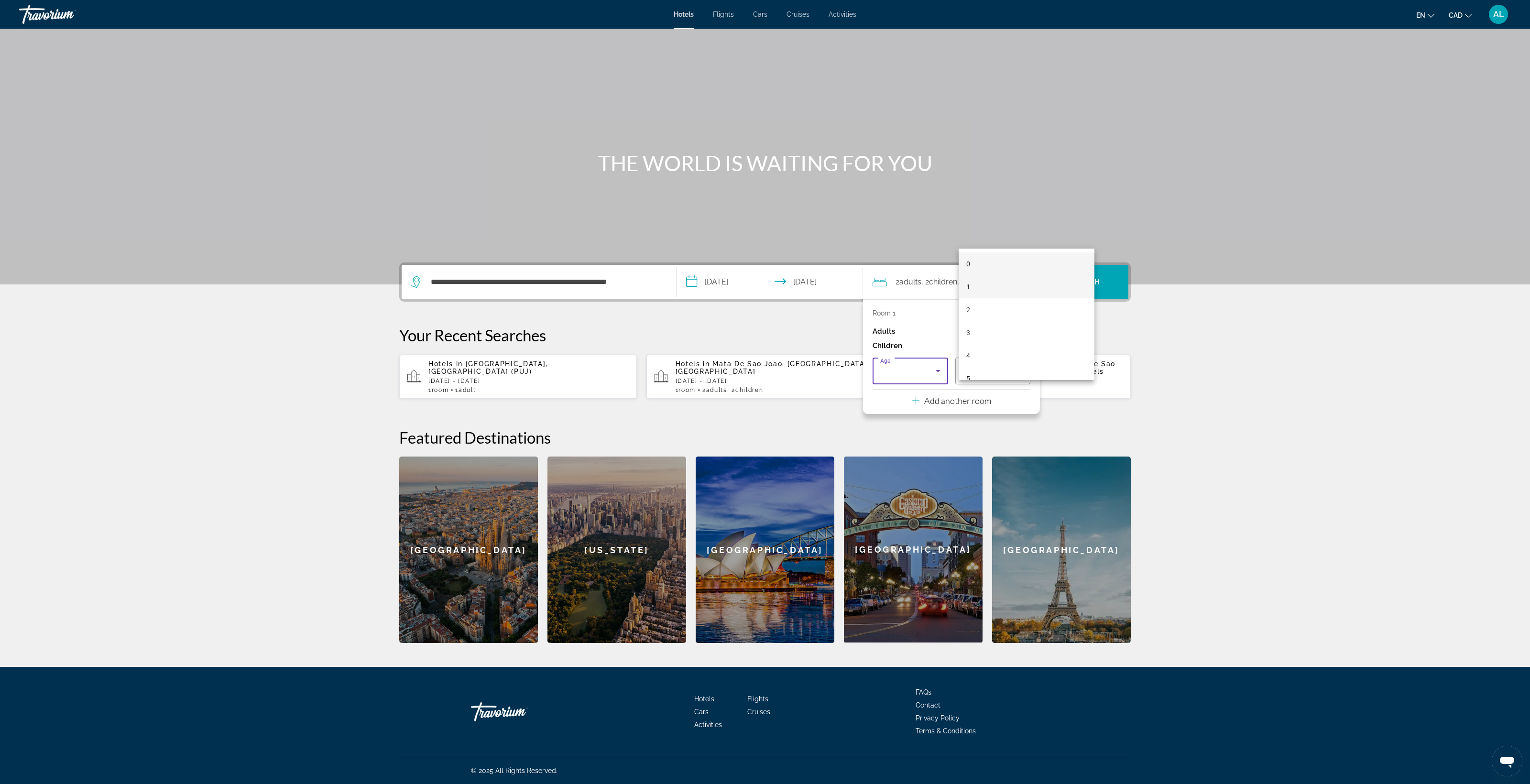
click at [1053, 276] on mat-option "1" at bounding box center [1026, 286] width 136 height 23
click at [1024, 357] on div "1" at bounding box center [993, 370] width 60 height 27
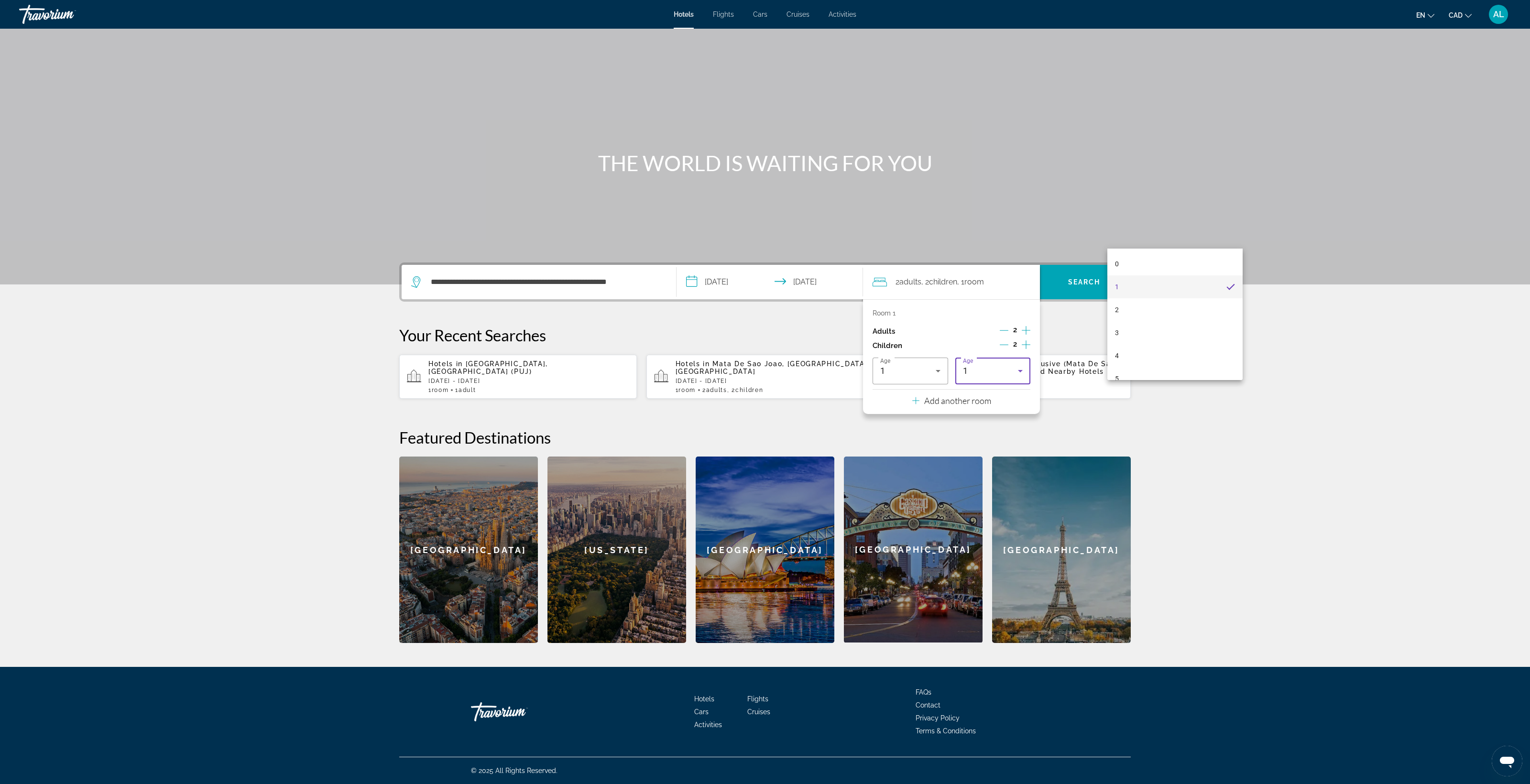
drag, startPoint x: 1298, startPoint y: 182, endPoint x: 1293, endPoint y: 193, distance: 12.1
click at [1298, 182] on div at bounding box center [765, 392] width 1530 height 784
click at [681, 265] on input "**********" at bounding box center [772, 283] width 191 height 37
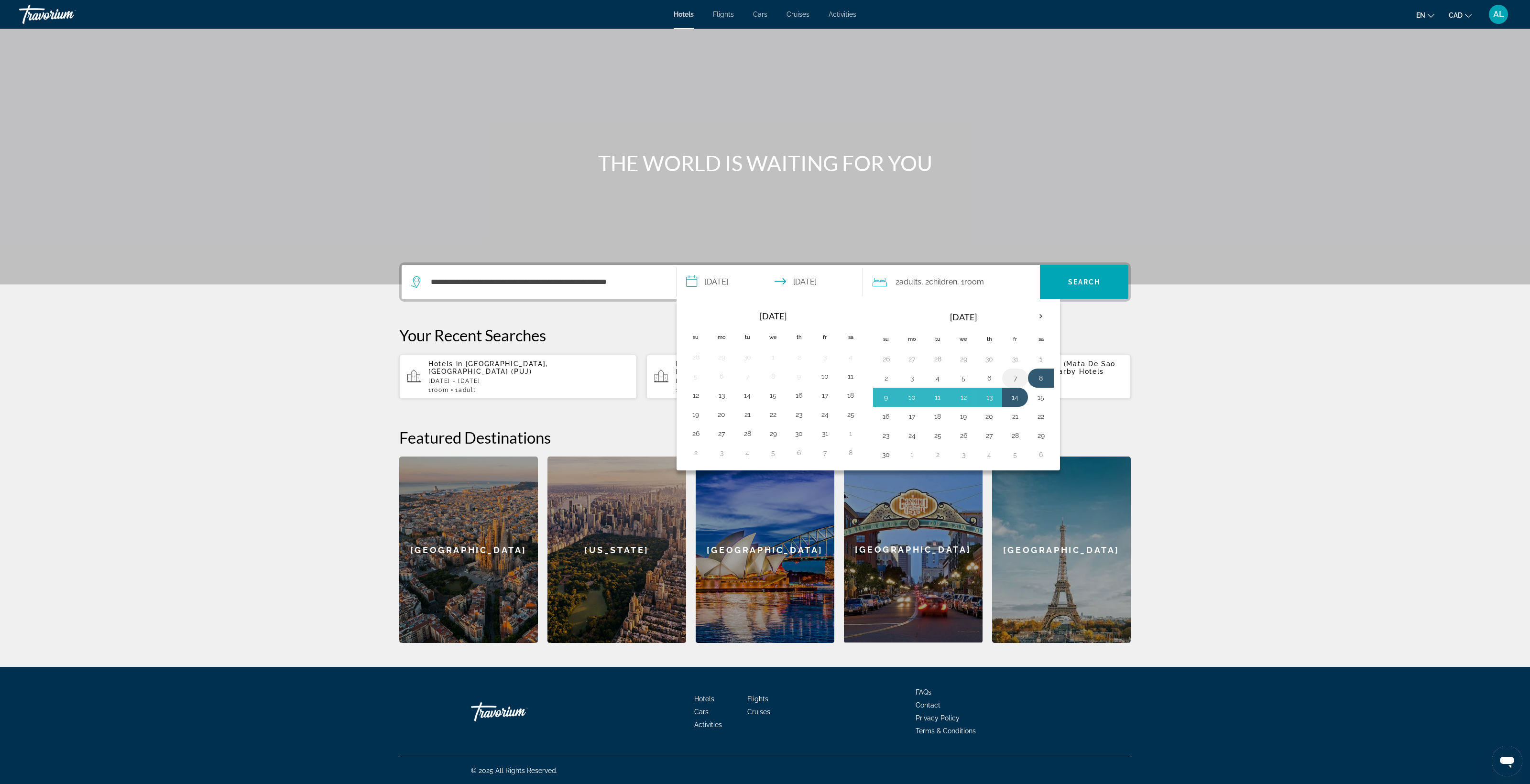
click at [1023, 372] on button "7" at bounding box center [1015, 378] width 15 height 13
click at [971, 391] on button "12" at bounding box center [963, 397] width 15 height 13
type input "**********"
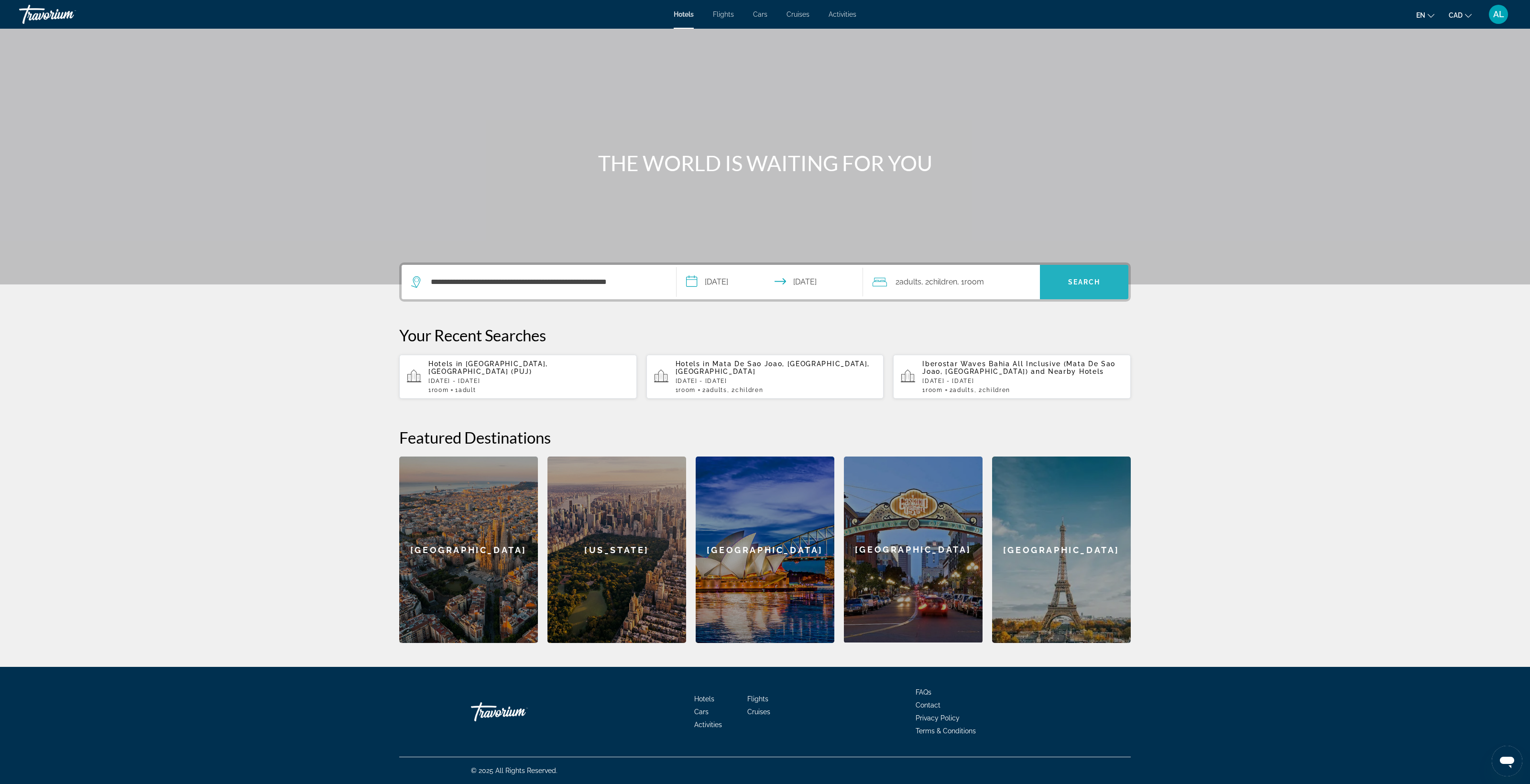
click at [1101, 278] on span "Search" at bounding box center [1084, 282] width 32 height 8
click at [1121, 314] on div "Children ages are required" at bounding box center [1073, 319] width 97 height 11
click at [957, 275] on span ", 2 Child Children" at bounding box center [939, 282] width 36 height 13
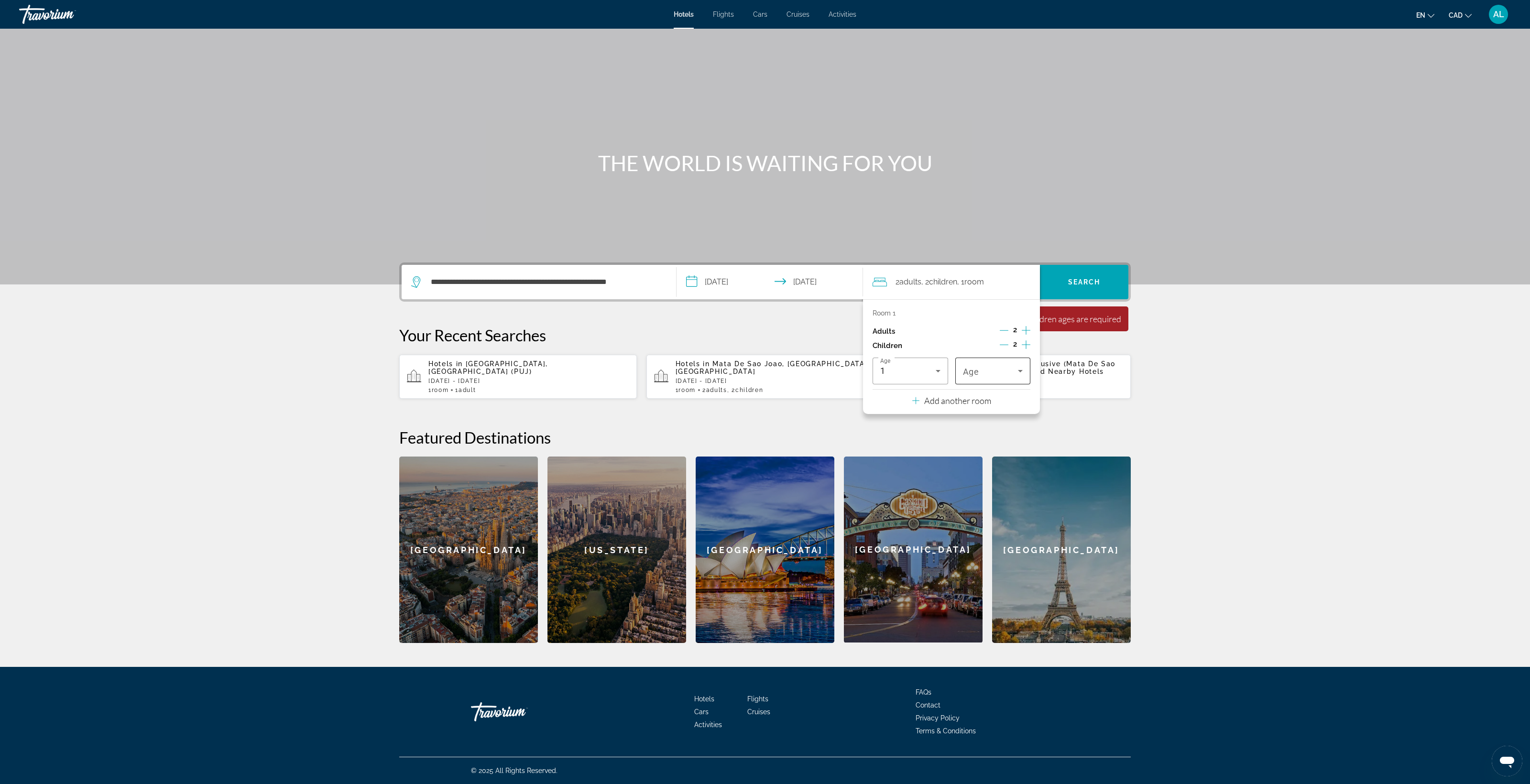
click at [1024, 357] on div "Travelers: 2 adults, 2 children" at bounding box center [993, 370] width 60 height 27
click at [1150, 276] on mat-option "1" at bounding box center [1175, 286] width 136 height 23
click at [1101, 278] on span "Search" at bounding box center [1084, 282] width 32 height 8
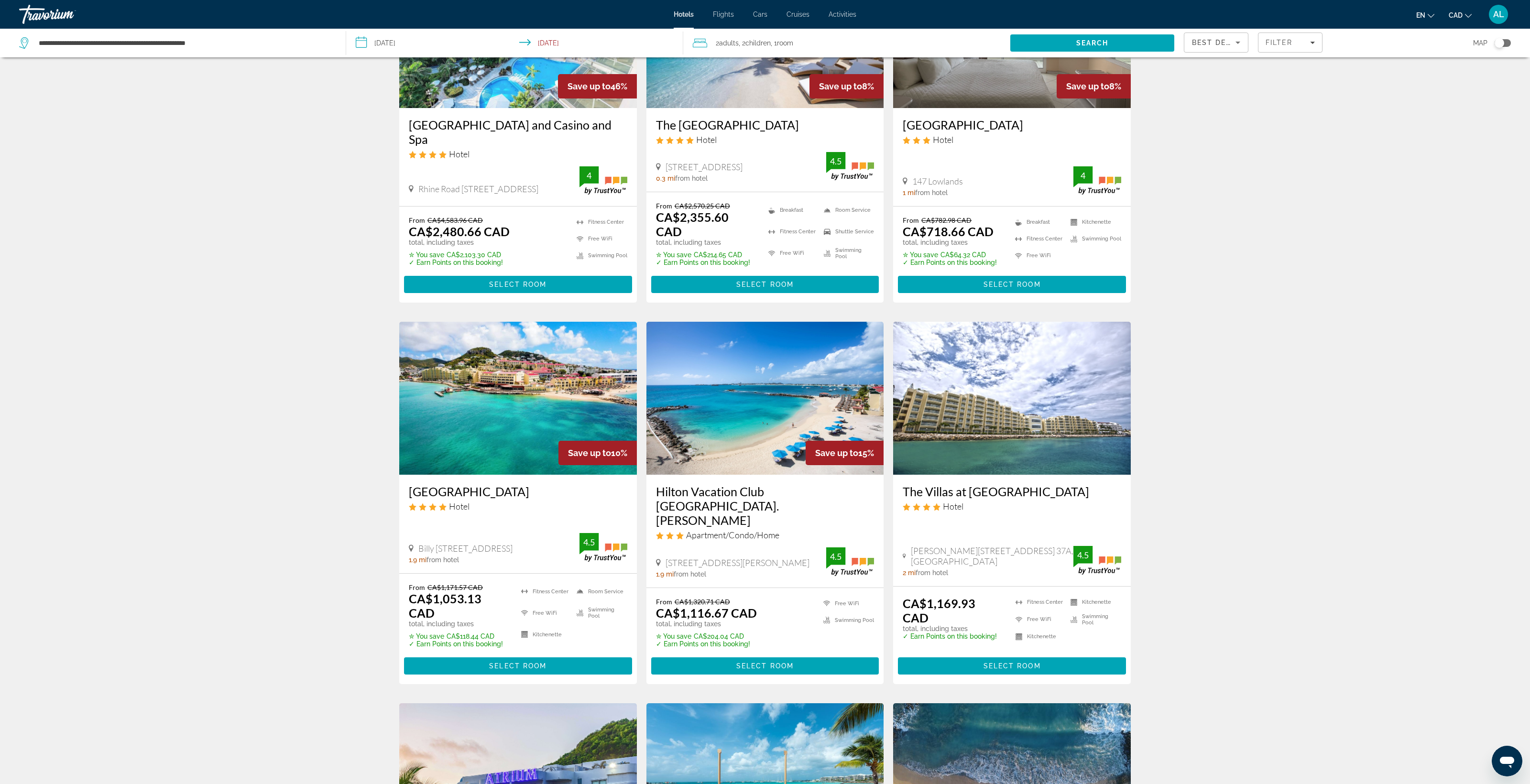
scroll to position [154, 0]
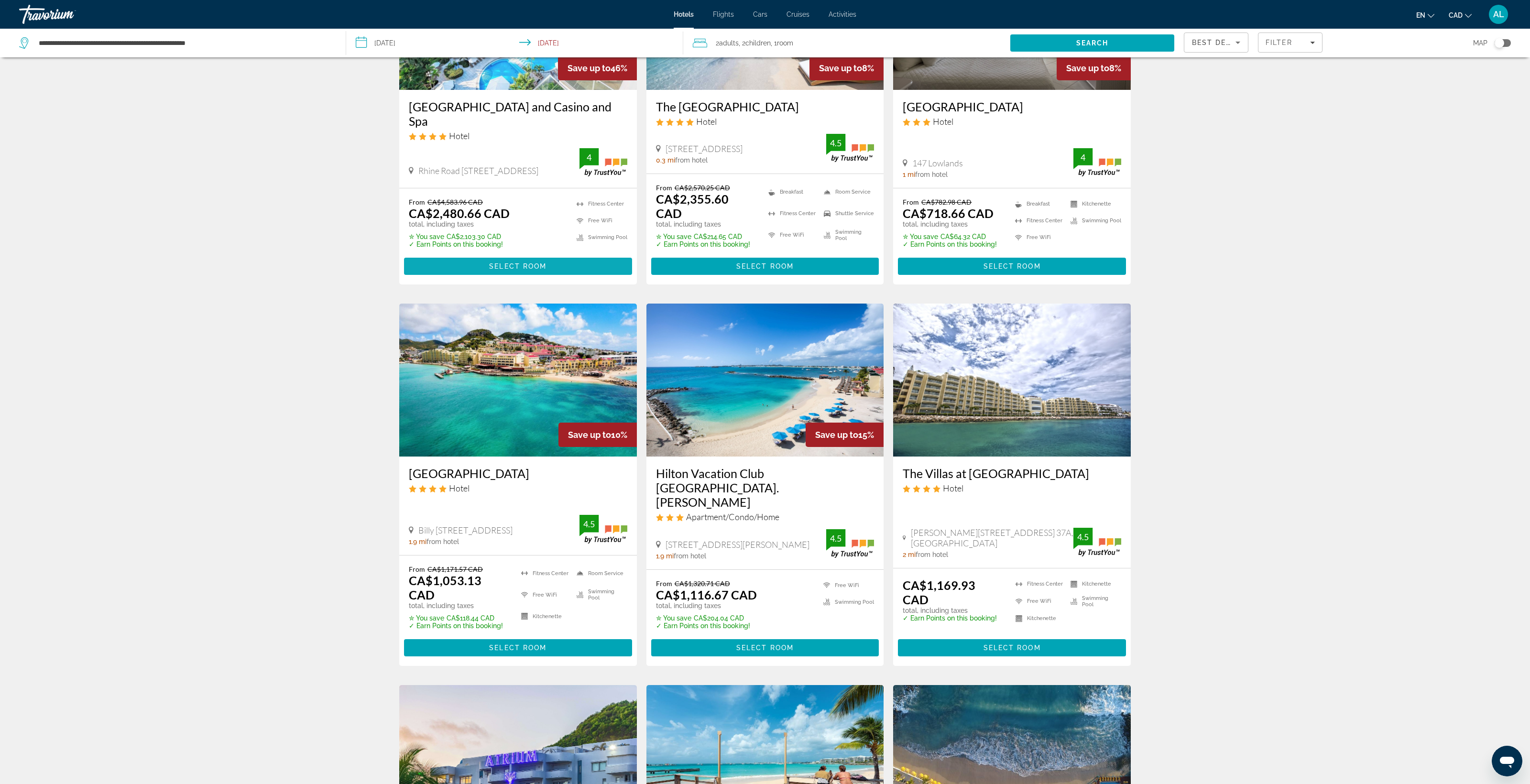
click at [489, 270] on span "Select Room" at bounding box center [518, 267] width 57 height 8
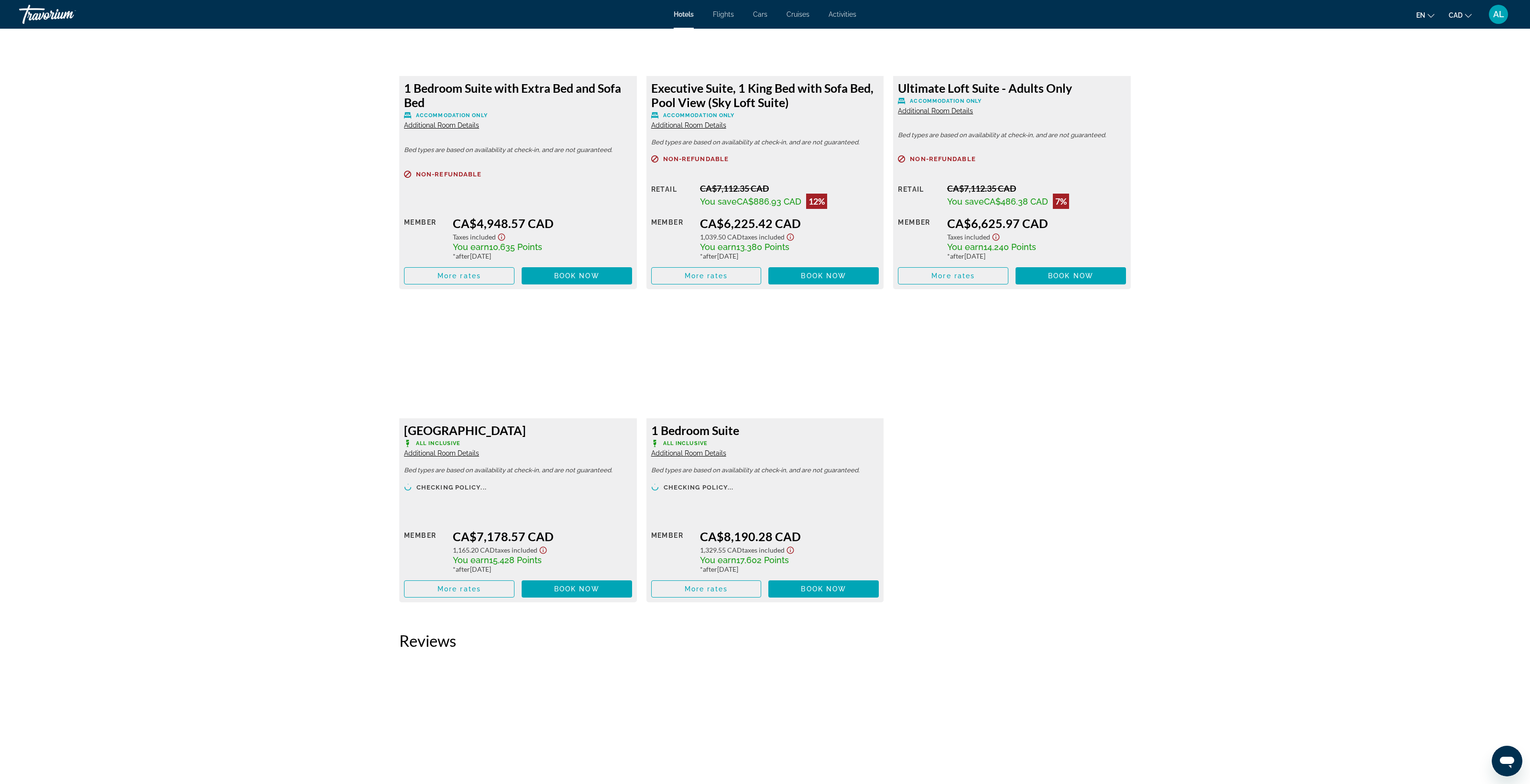
scroll to position [2372, 0]
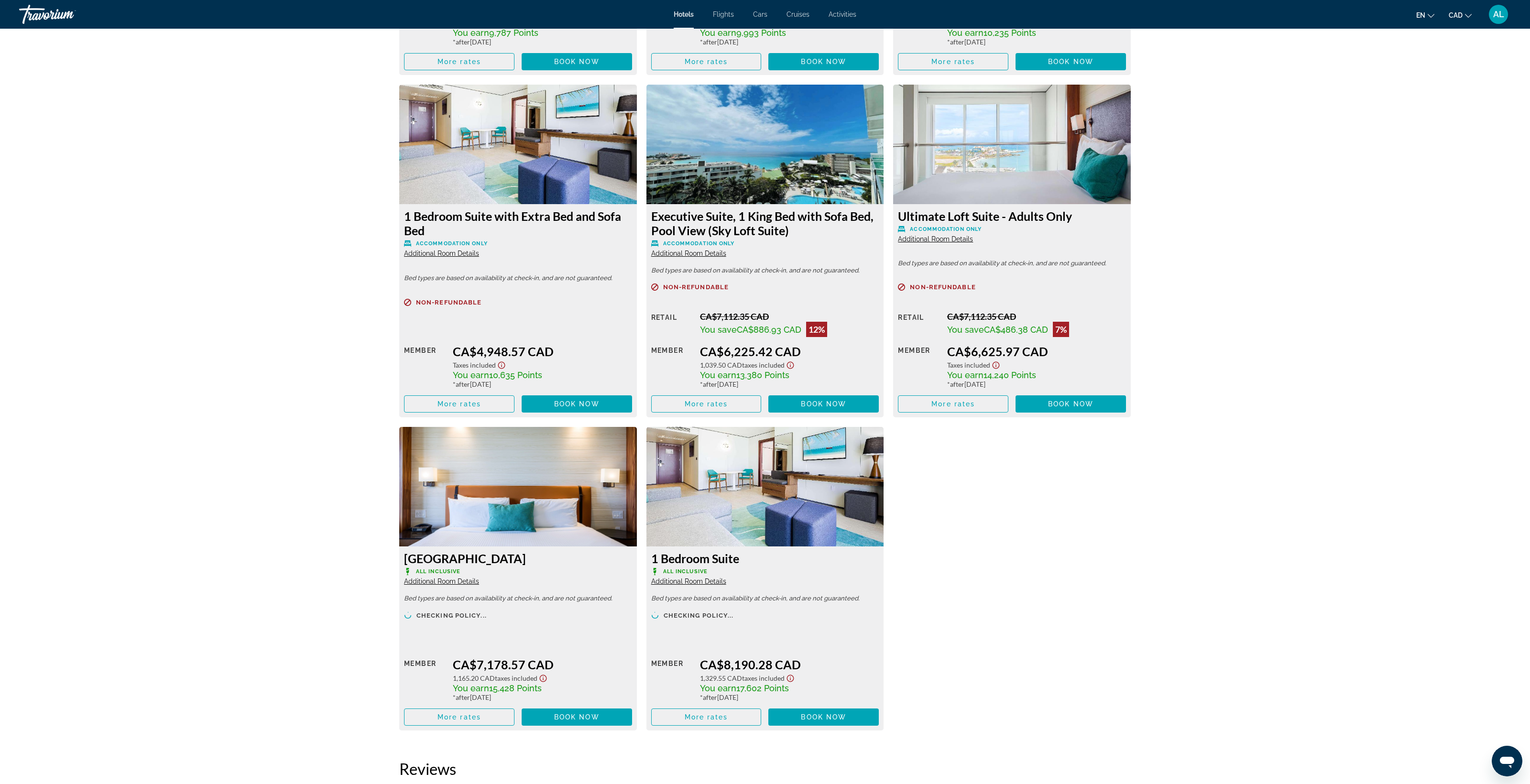
scroll to position [2260, 0]
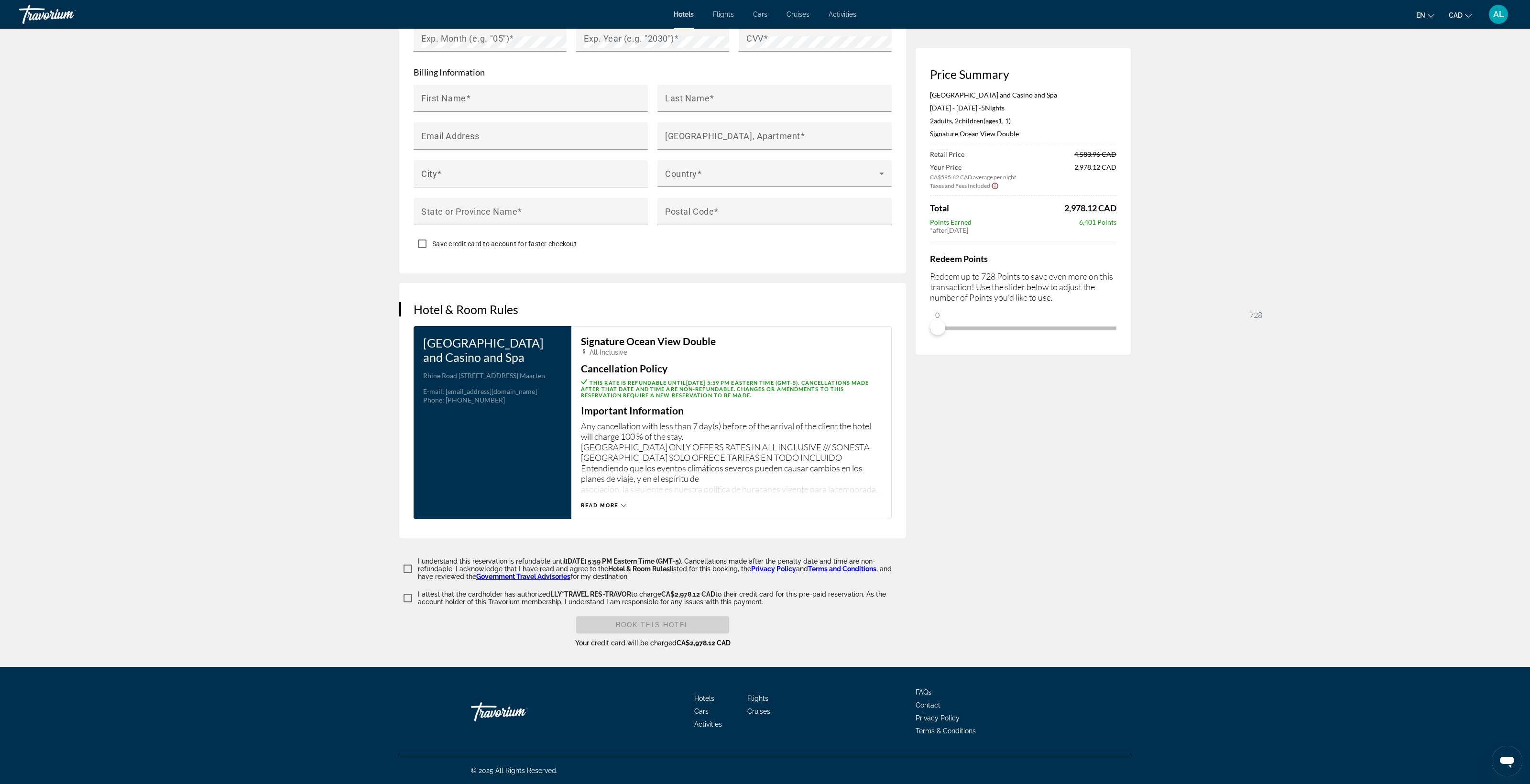
scroll to position [1858, 0]
click at [581, 502] on span "Read more" at bounding box center [600, 505] width 38 height 6
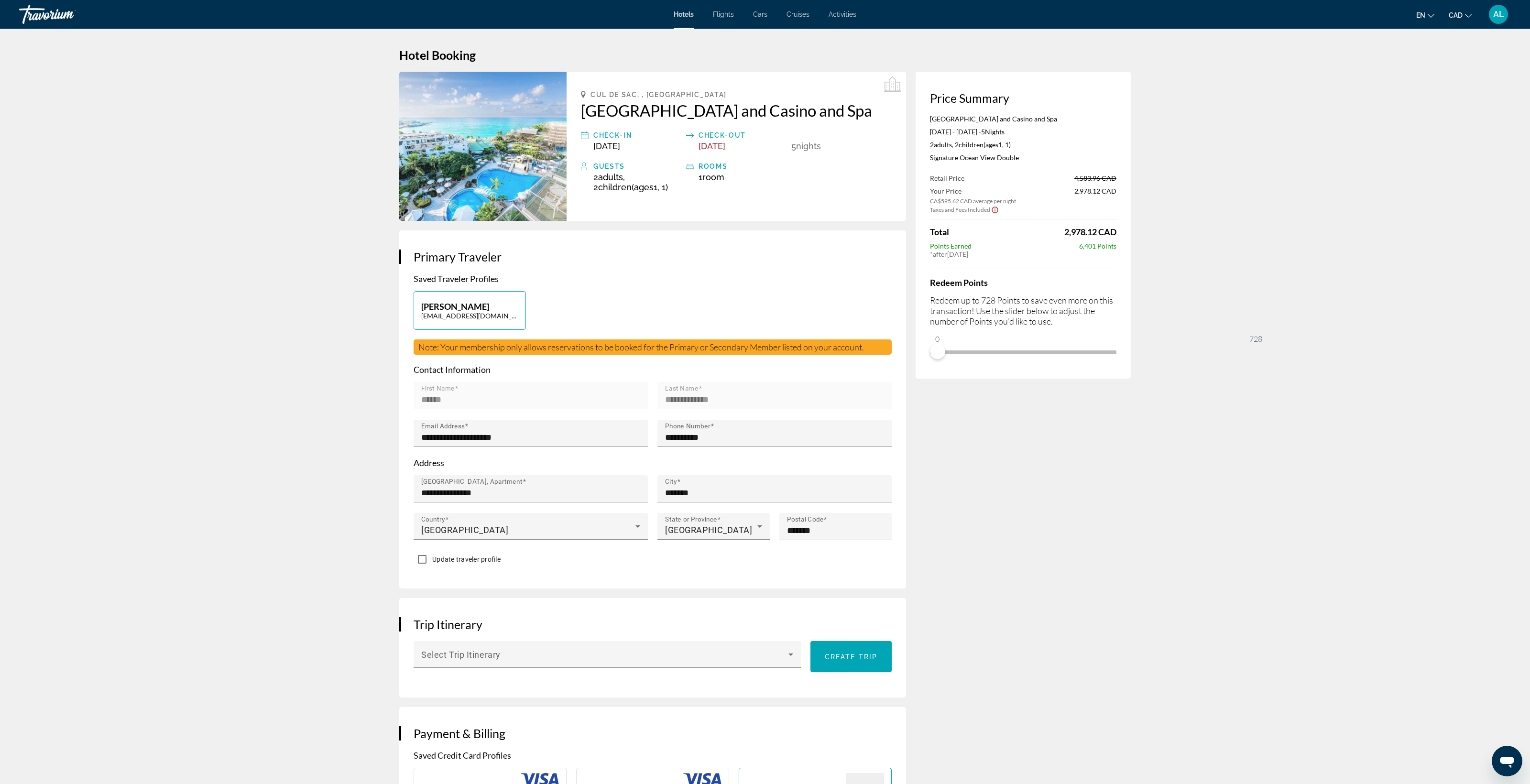
scroll to position [0, 0]
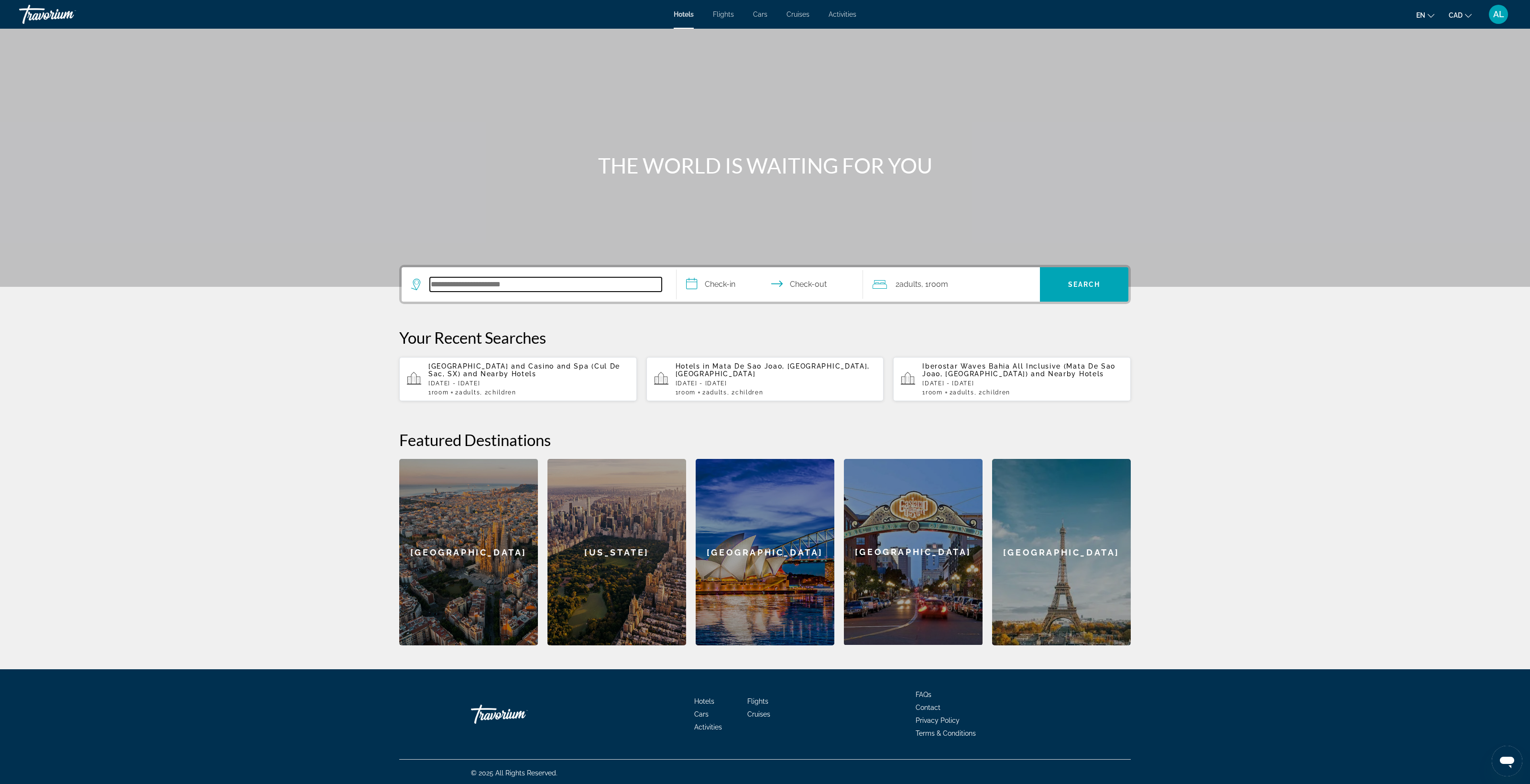
click at [430, 292] on input "Search hotel destination" at bounding box center [545, 284] width 232 height 14
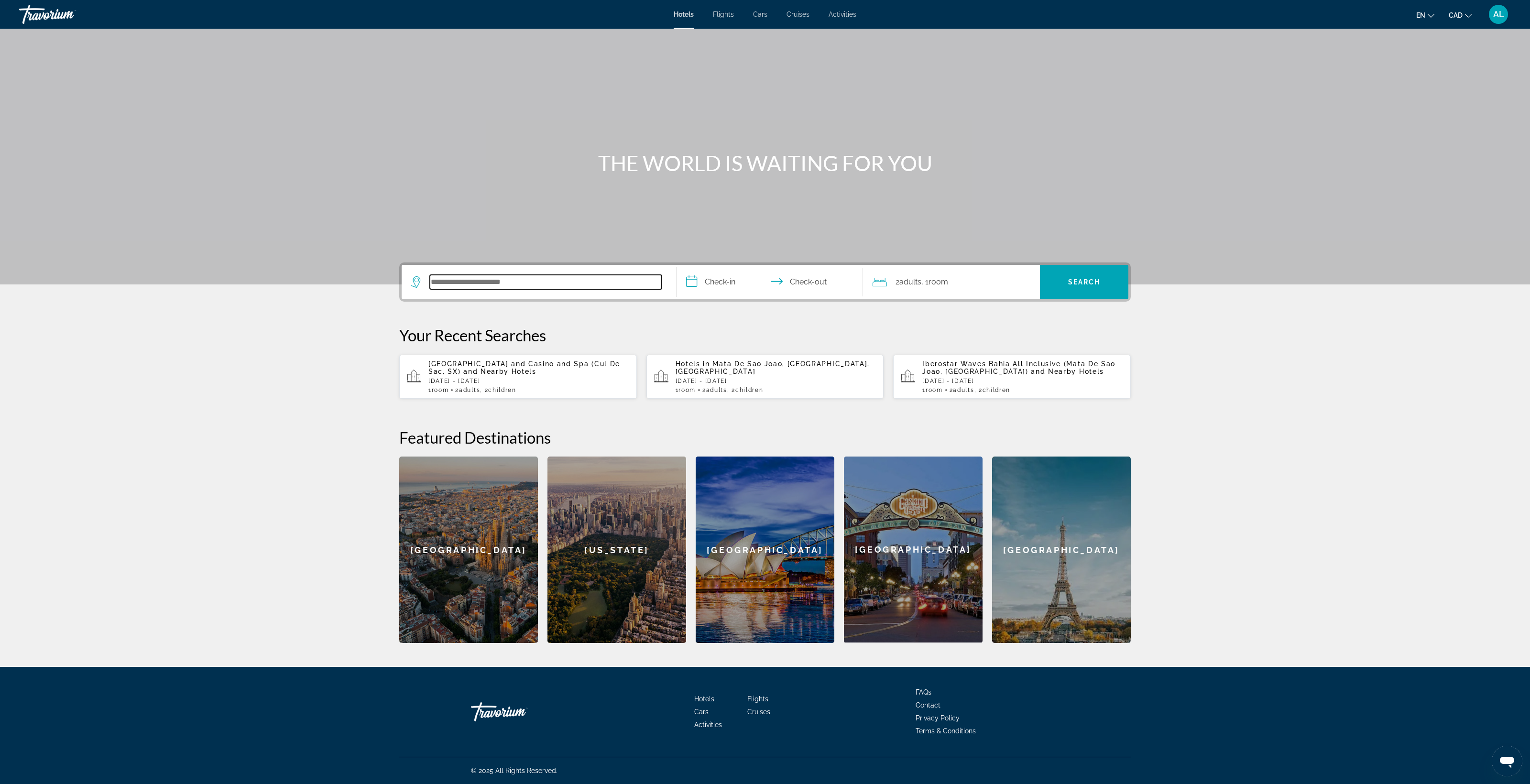
scroll to position [421, 0]
click at [547, 463] on div "[US_STATE]" at bounding box center [616, 550] width 139 height 186
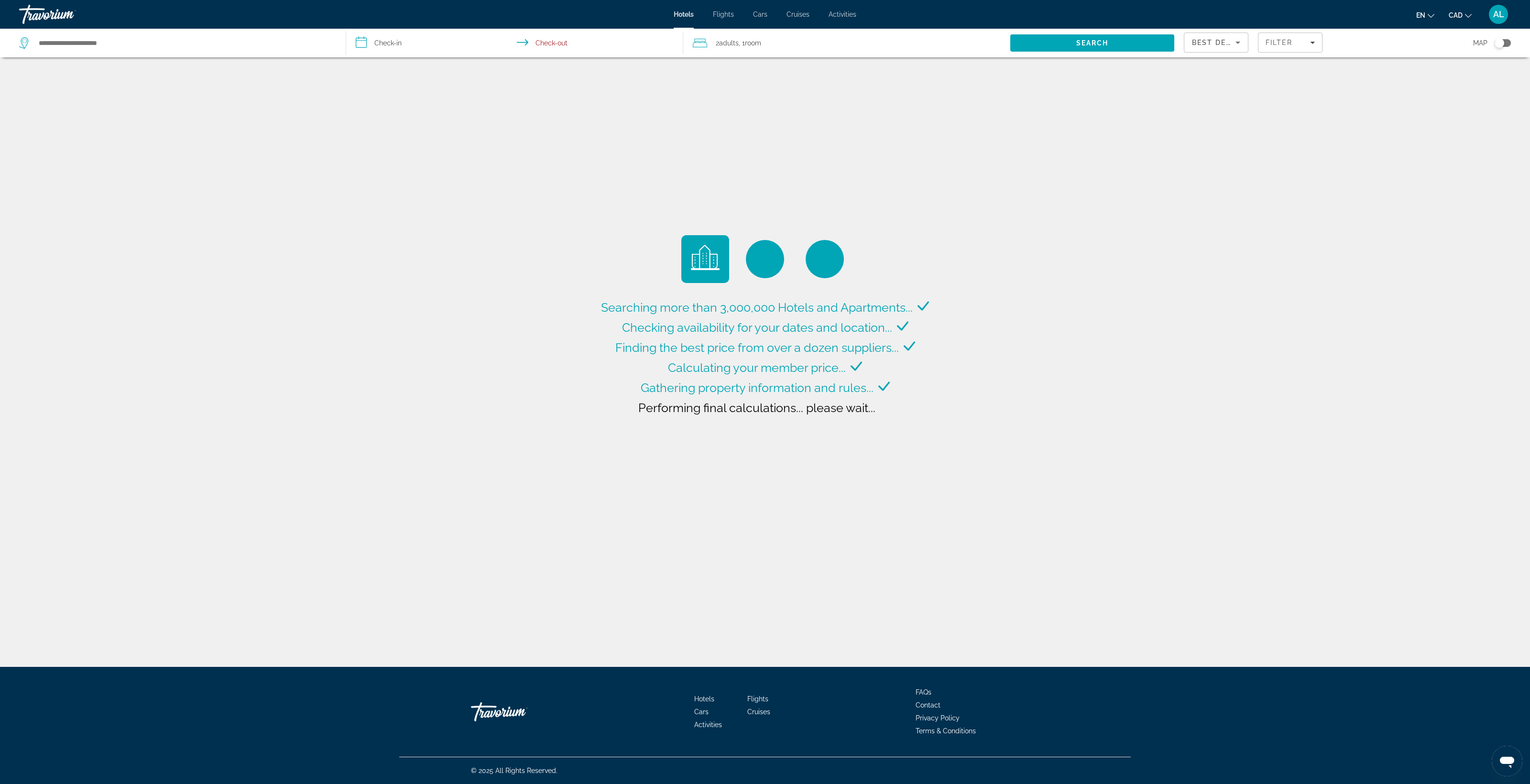
type input "**********"
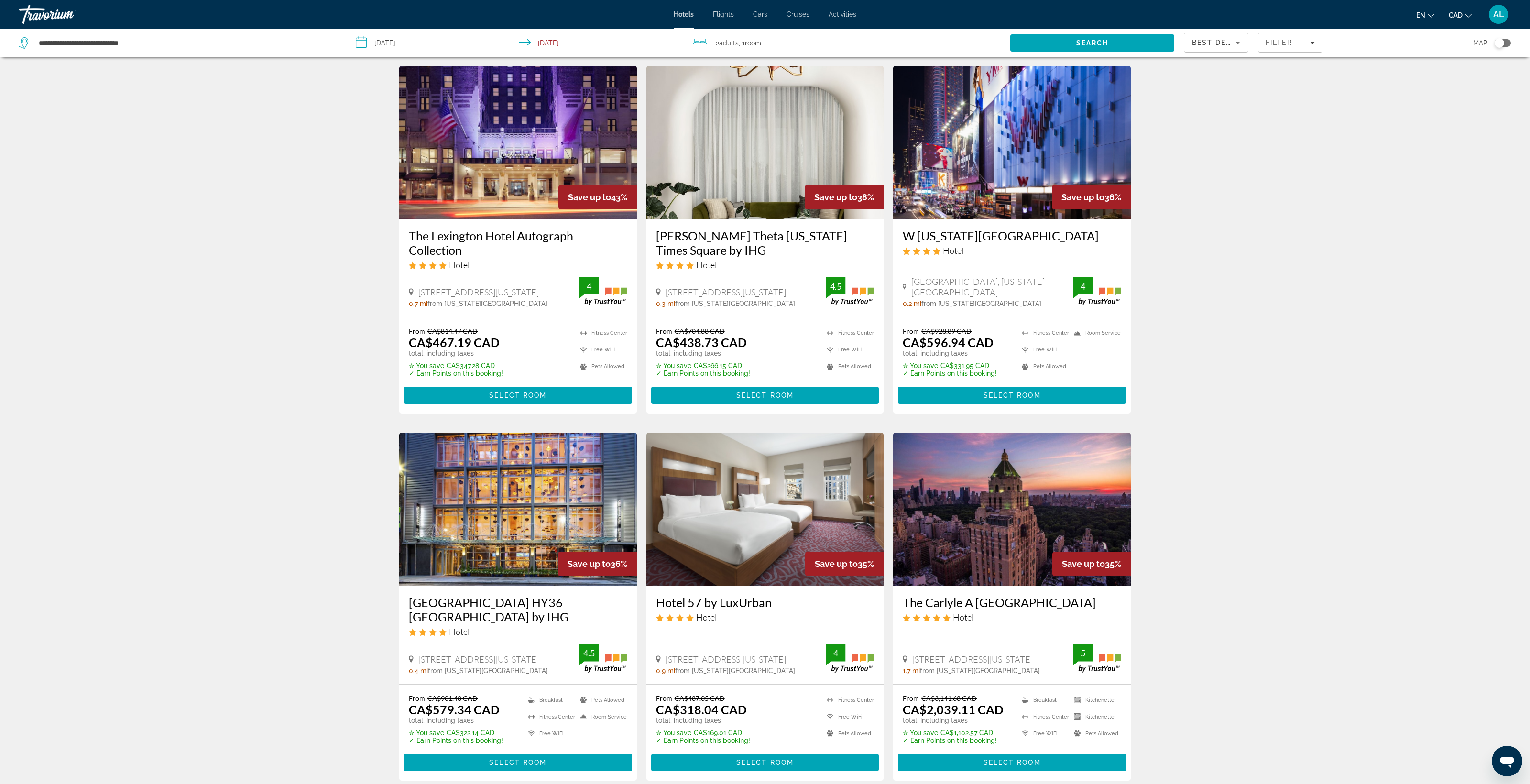
scroll to position [32, 0]
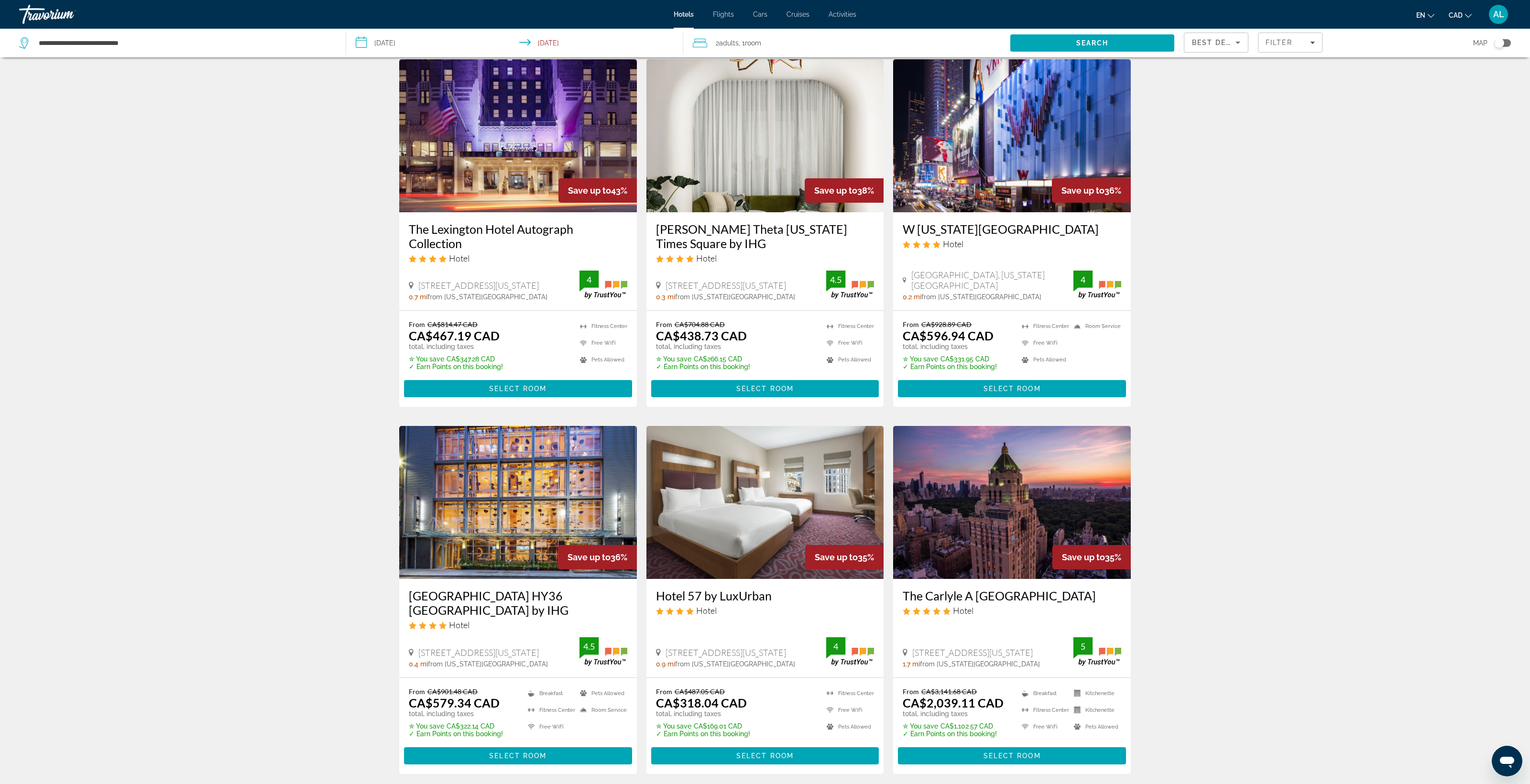
click at [1495, 48] on div "Toggle map" at bounding box center [1499, 43] width 10 height 10
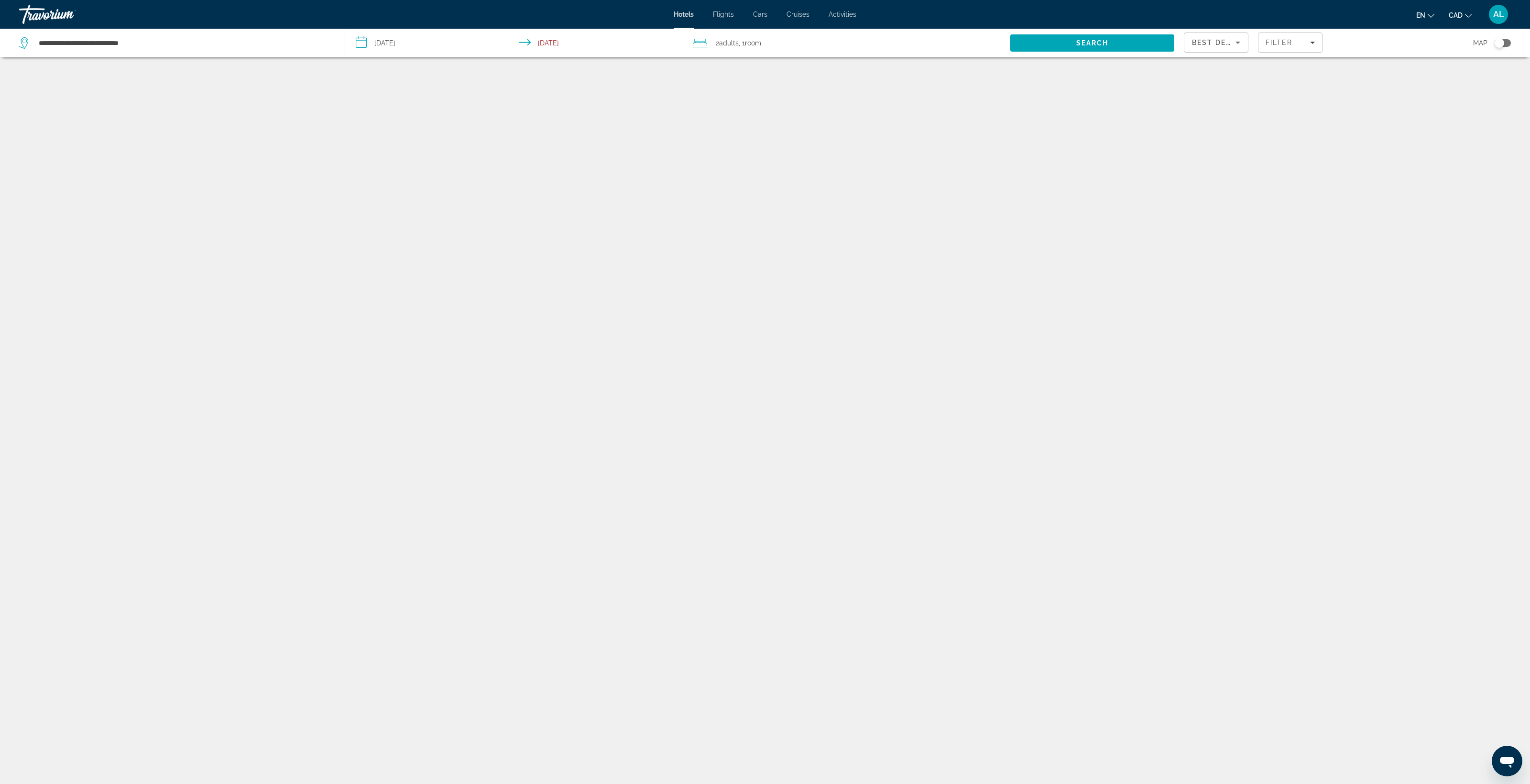
click at [1495, 47] on div "Toggle map" at bounding box center [1502, 43] width 16 height 8
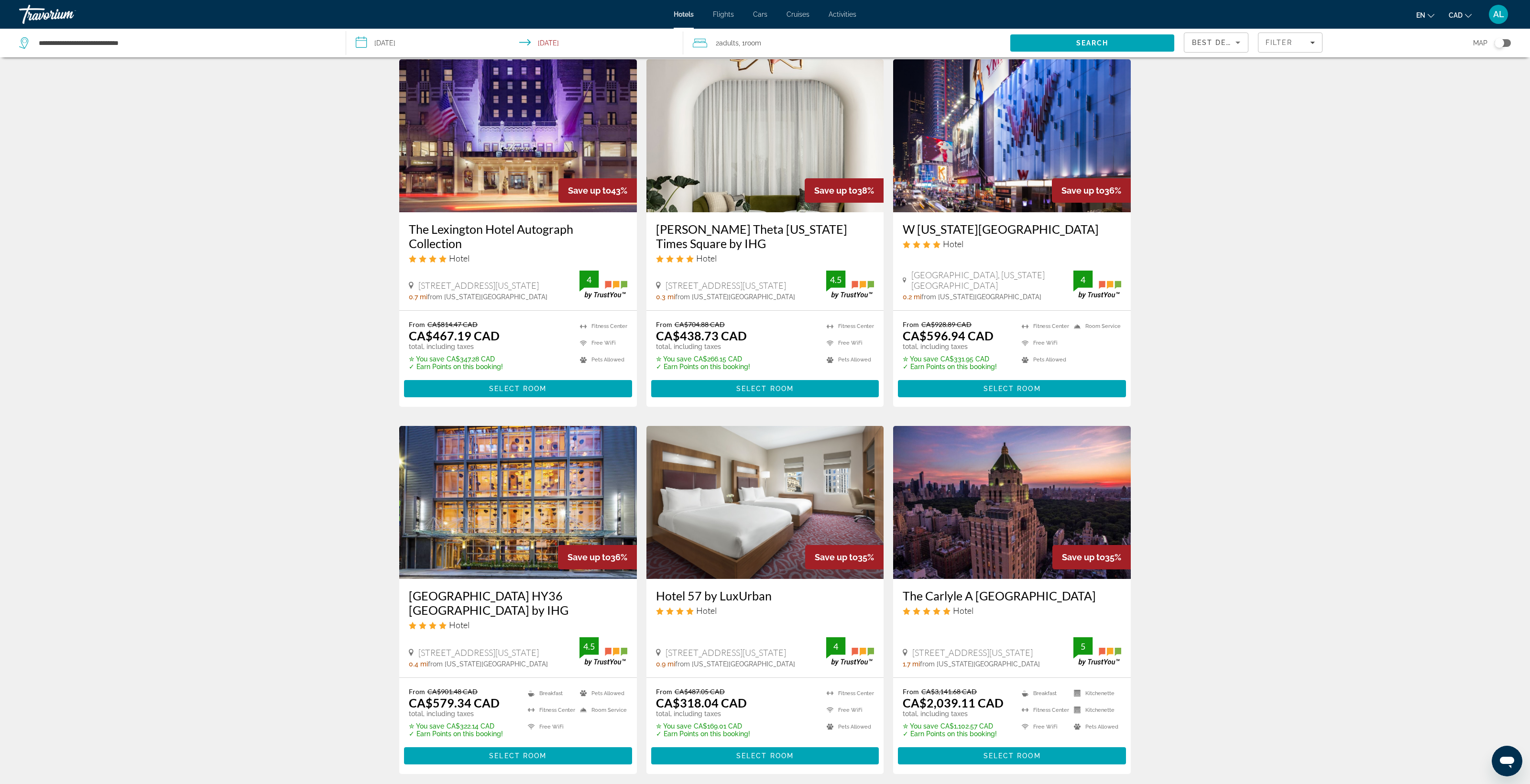
click at [1495, 47] on div "Toggle map" at bounding box center [1502, 43] width 16 height 8
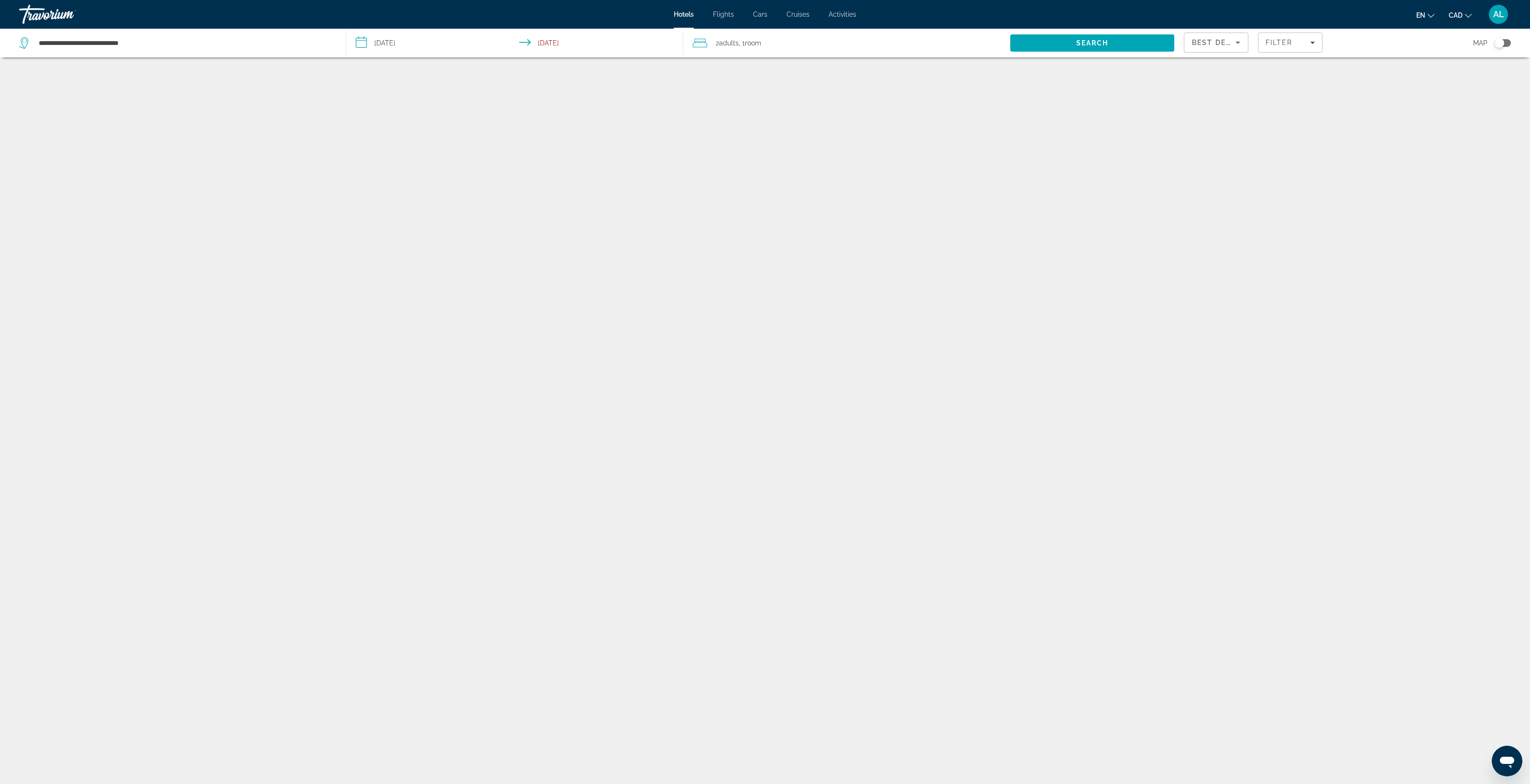
scroll to position [0, 0]
click at [1495, 48] on div "Toggle map" at bounding box center [1499, 43] width 10 height 10
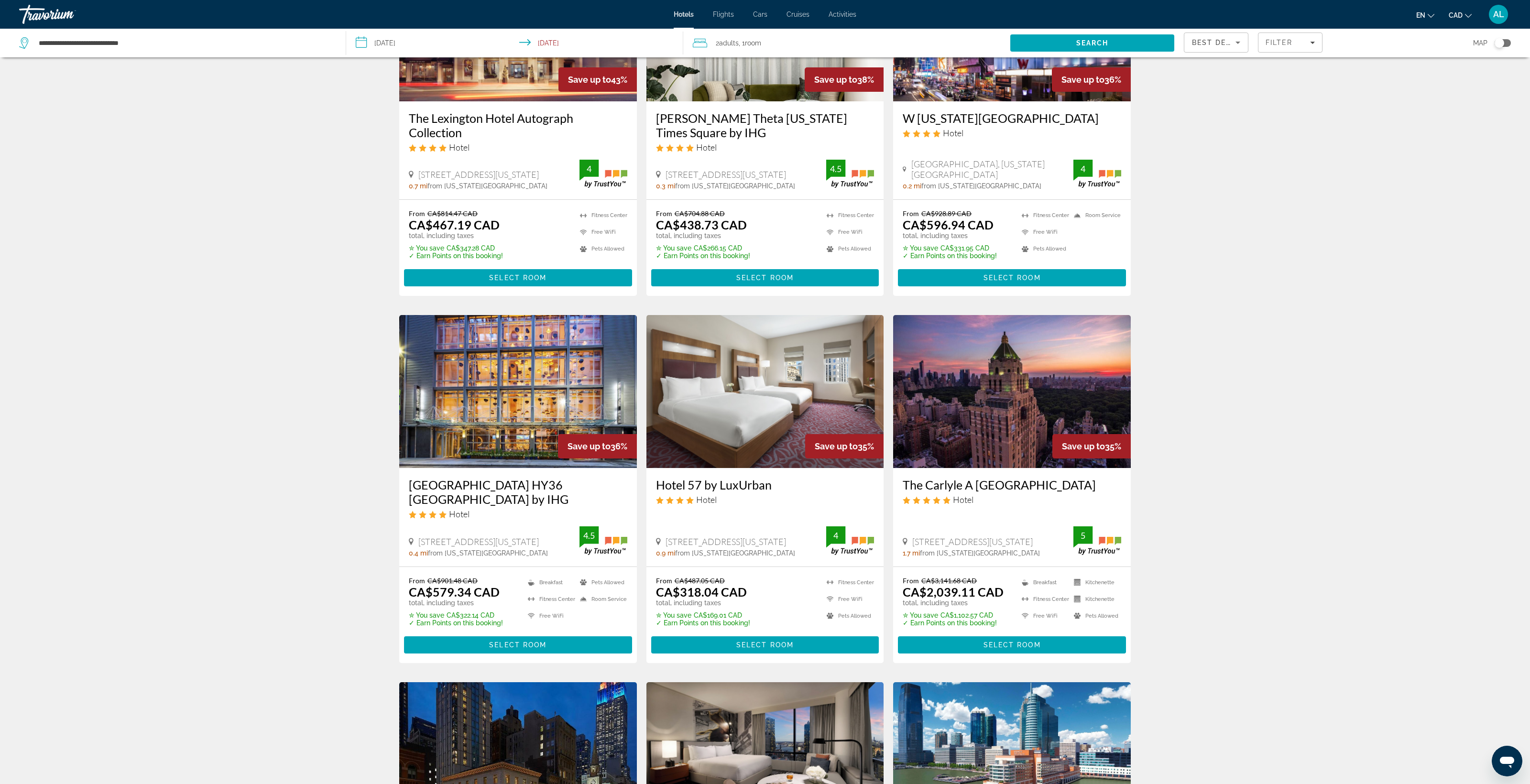
scroll to position [143, 0]
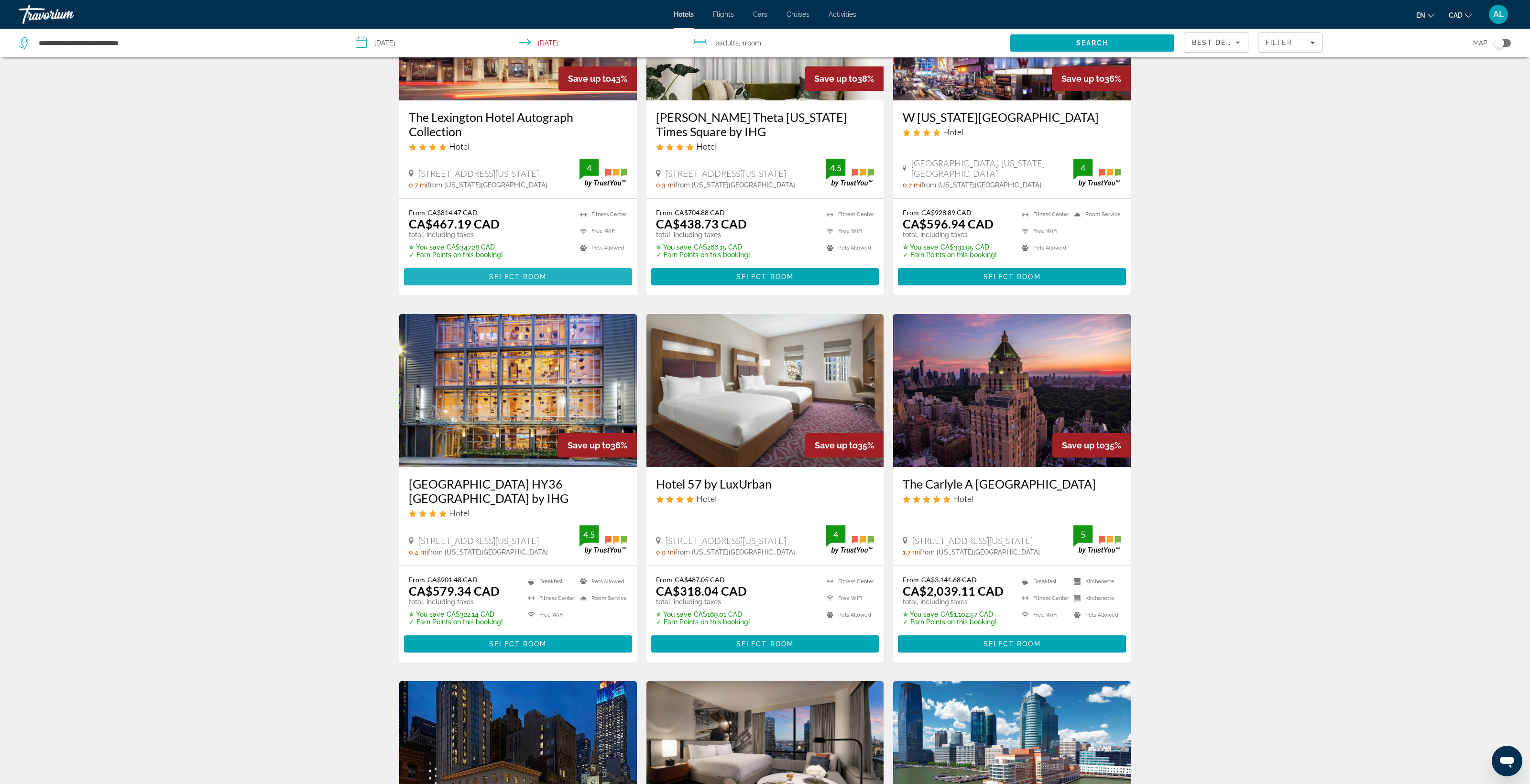
click at [489, 280] on span "Select Room" at bounding box center [518, 277] width 57 height 8
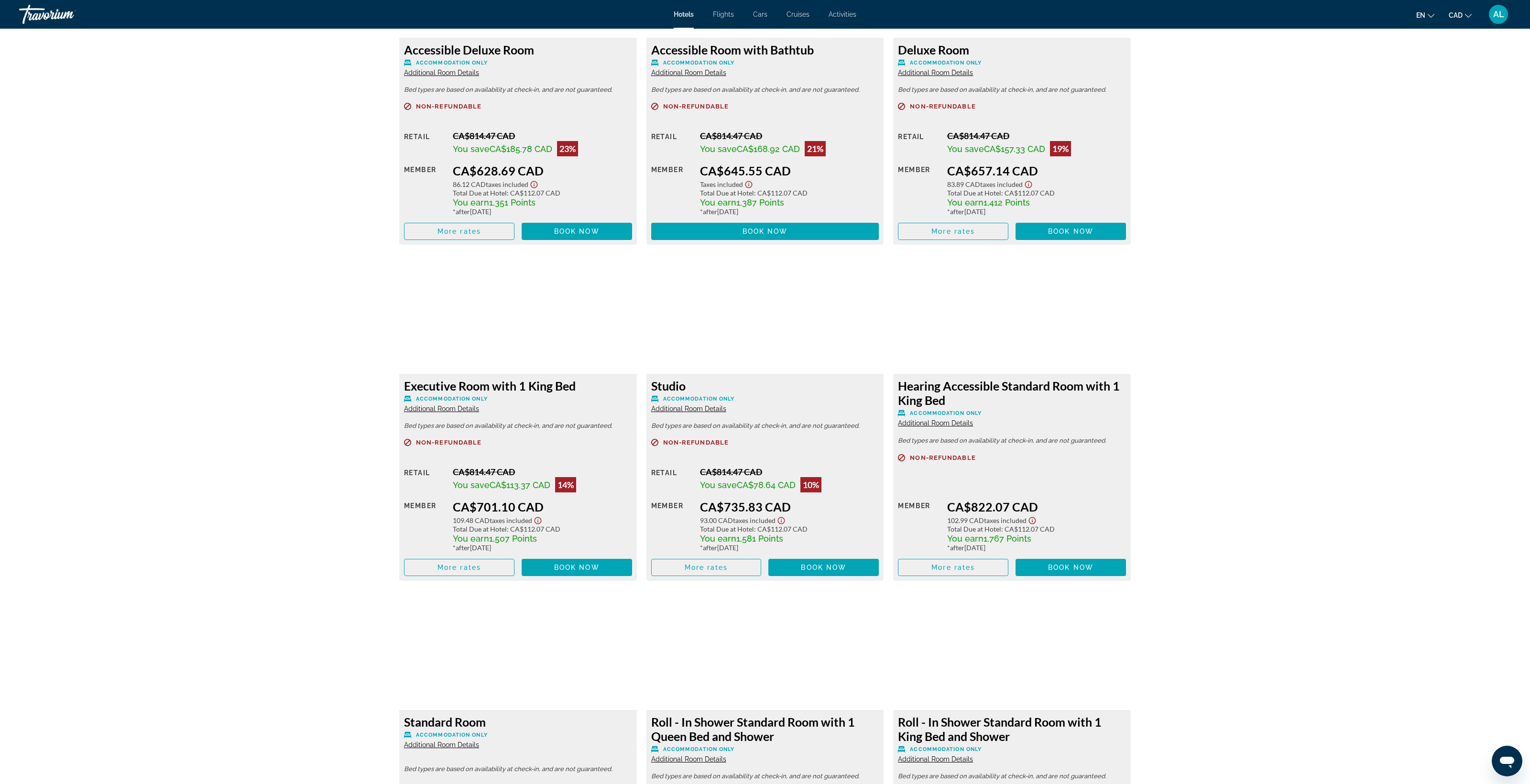
scroll to position [2478, 0]
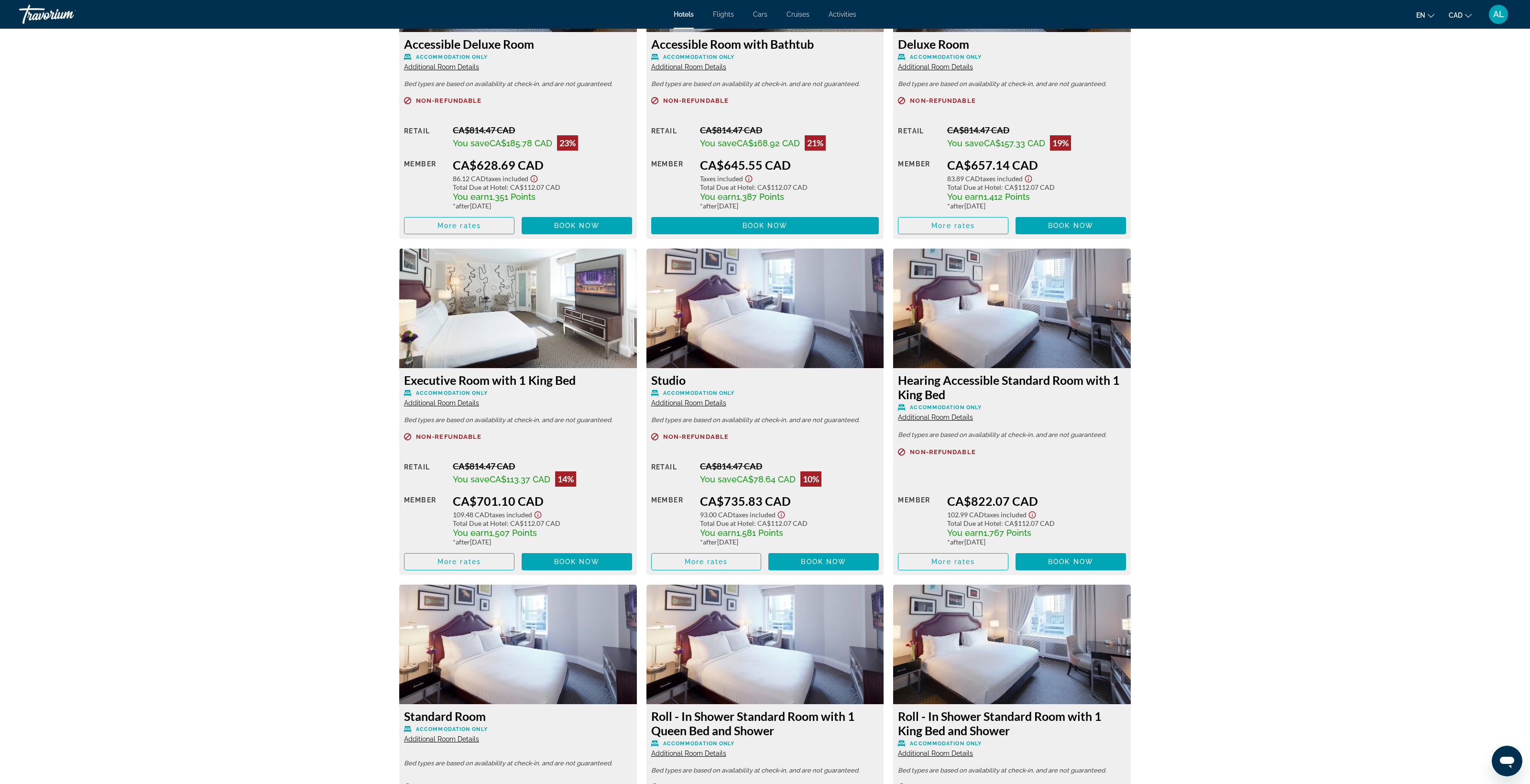
drag, startPoint x: 175, startPoint y: 420, endPoint x: 298, endPoint y: 440, distance: 124.6
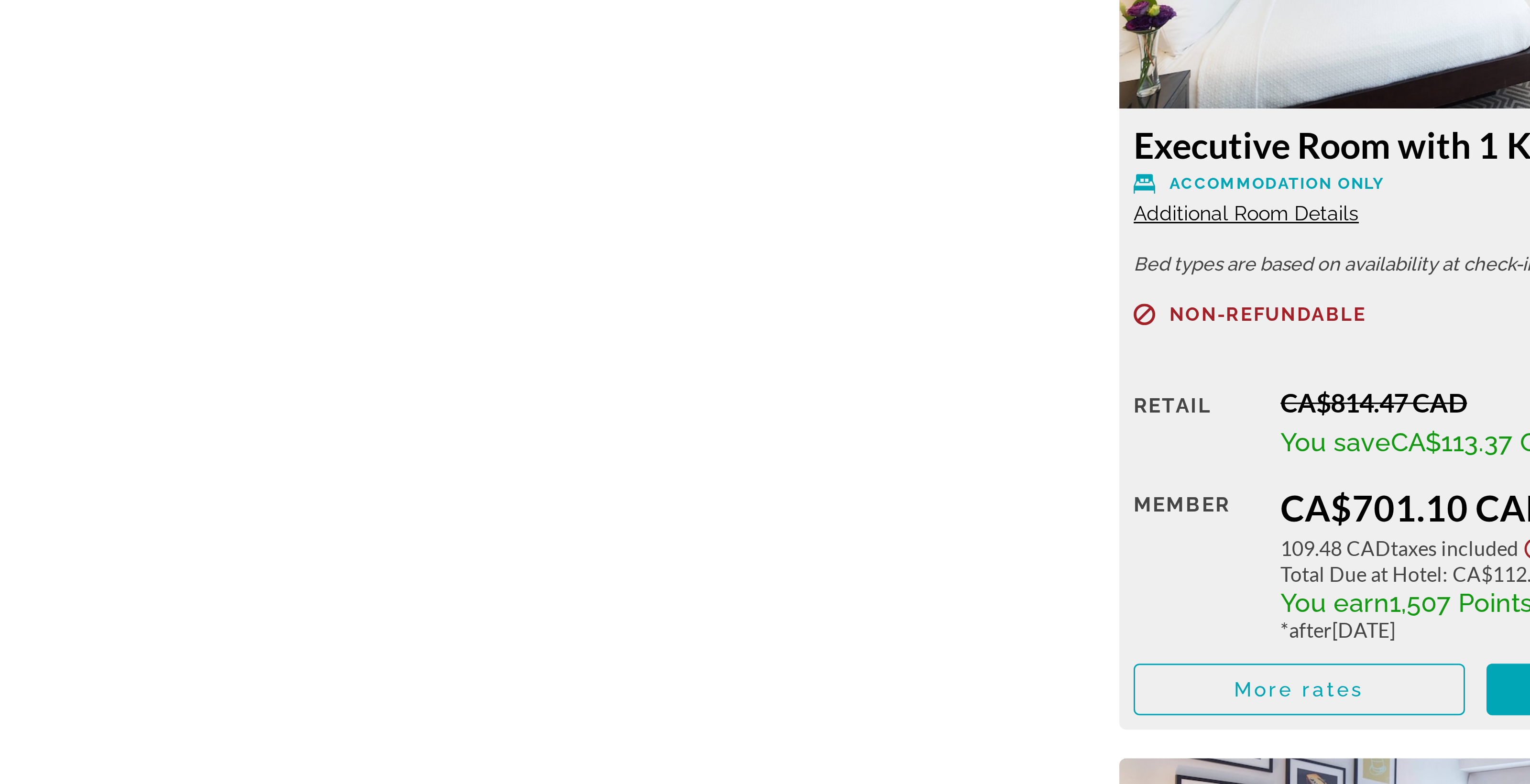
drag, startPoint x: 257, startPoint y: 129, endPoint x: 158, endPoint y: 131, distance: 99.0
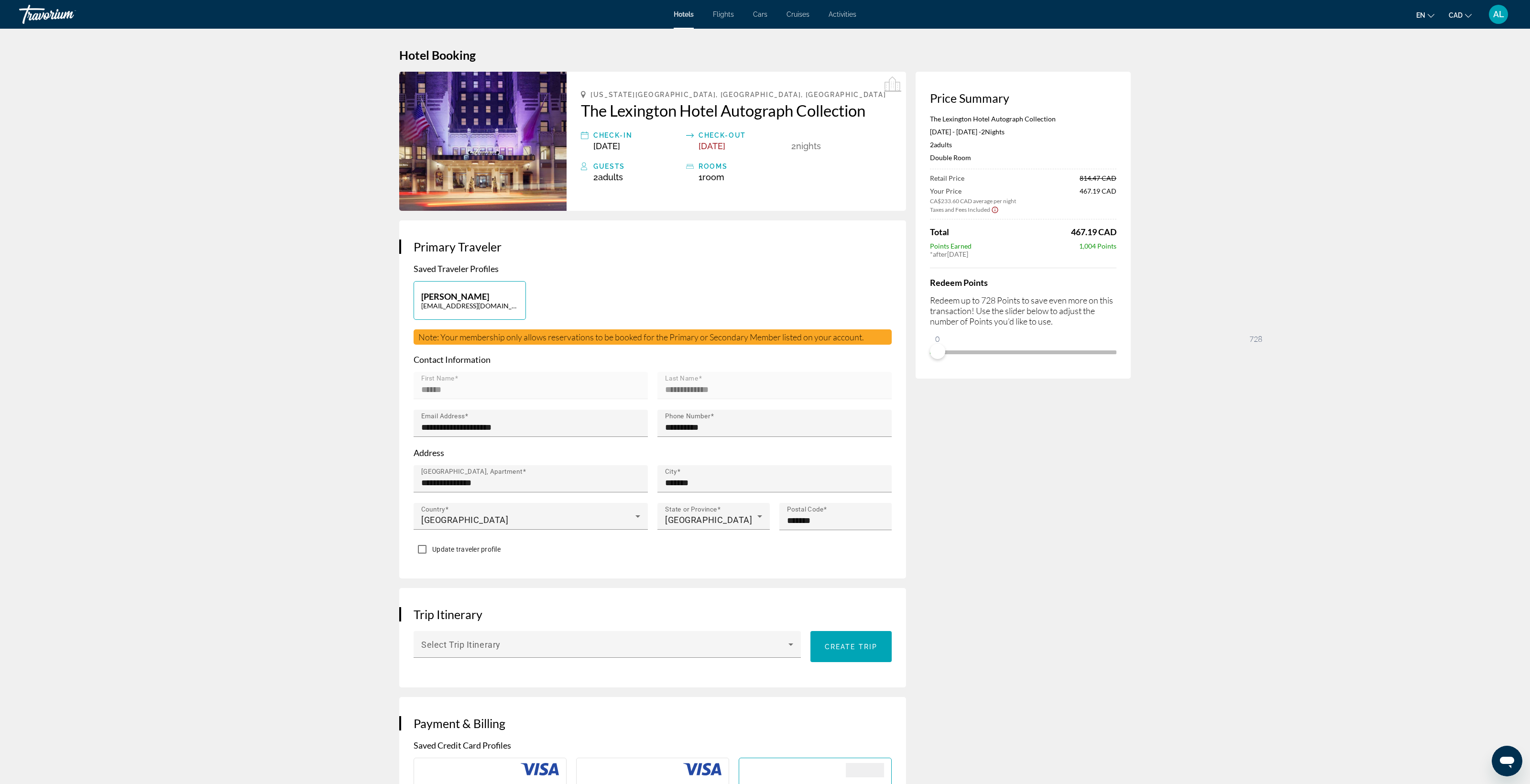
drag, startPoint x: 484, startPoint y: 47, endPoint x: 729, endPoint y: 100, distance: 250.7
click at [729, 62] on h1 "Hotel Booking" at bounding box center [765, 55] width 732 height 14
drag, startPoint x: 729, startPoint y: 100, endPoint x: 1240, endPoint y: 669, distance: 764.8
